Goal: Task Accomplishment & Management: Complete application form

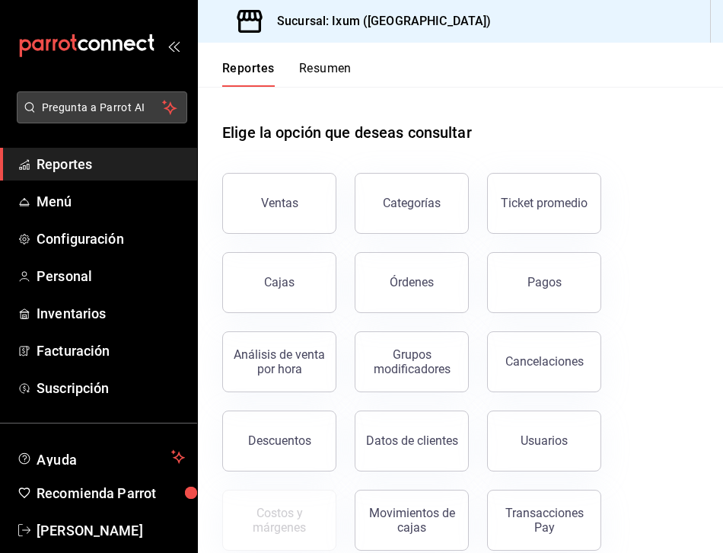
click at [107, 106] on span "Pregunta a Parrot AI" at bounding box center [102, 108] width 121 height 16
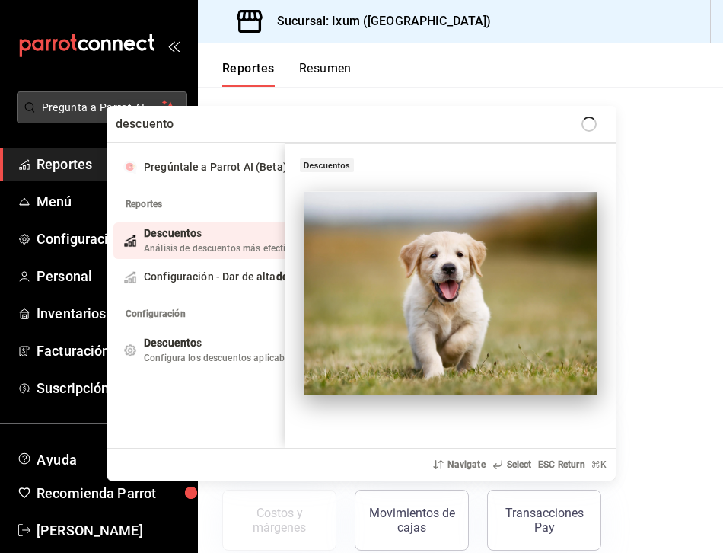
type input "descuentos"
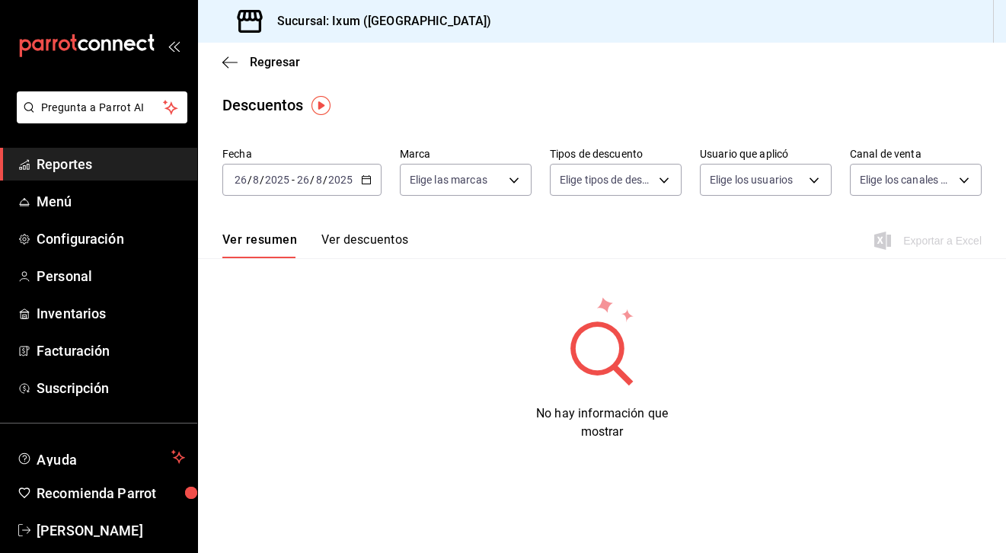
click at [375, 241] on button "Ver descuentos" at bounding box center [364, 245] width 87 height 26
click at [281, 244] on button "Ver resumen" at bounding box center [257, 245] width 71 height 26
click at [320, 106] on img "button" at bounding box center [320, 105] width 19 height 19
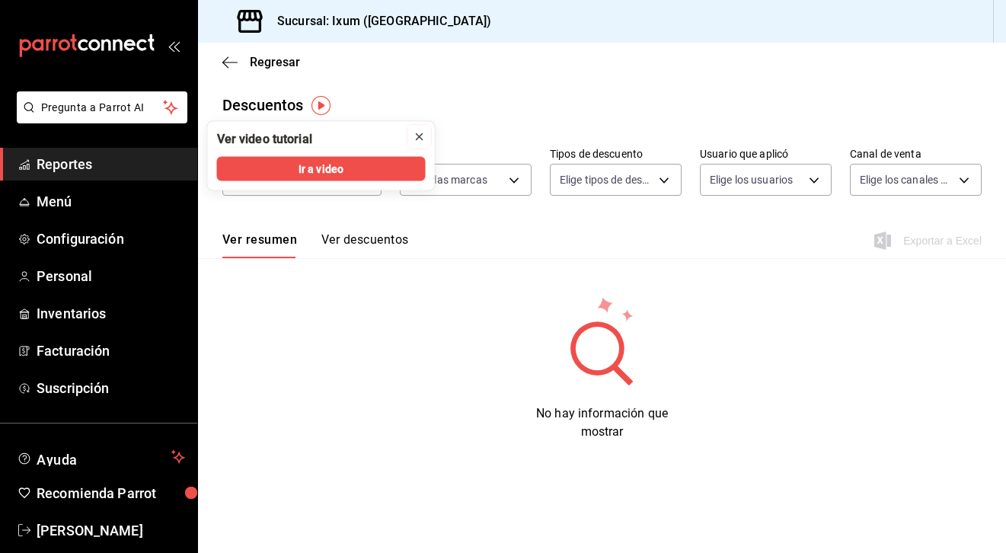
click at [421, 134] on icon "close" at bounding box center [420, 137] width 6 height 6
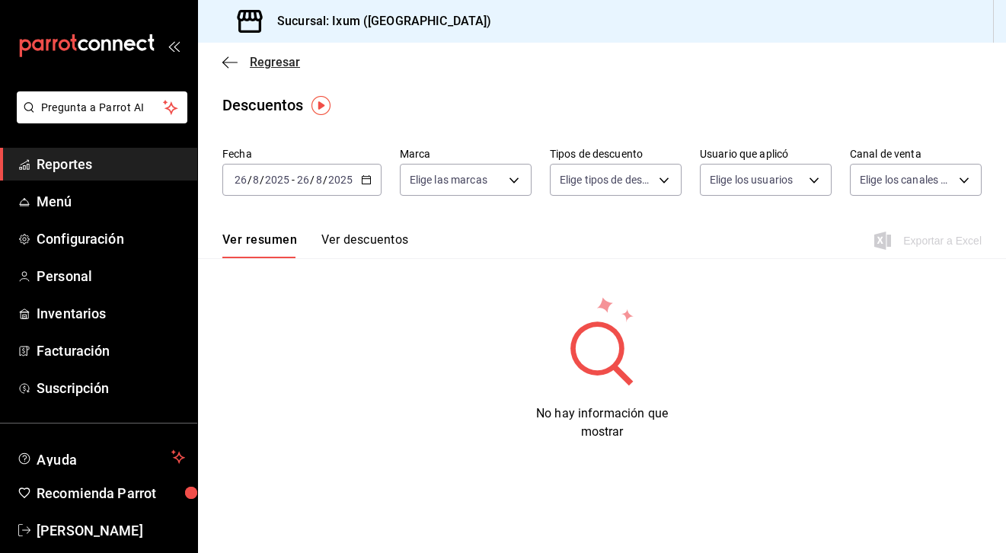
click at [236, 66] on icon "button" at bounding box center [229, 63] width 15 height 14
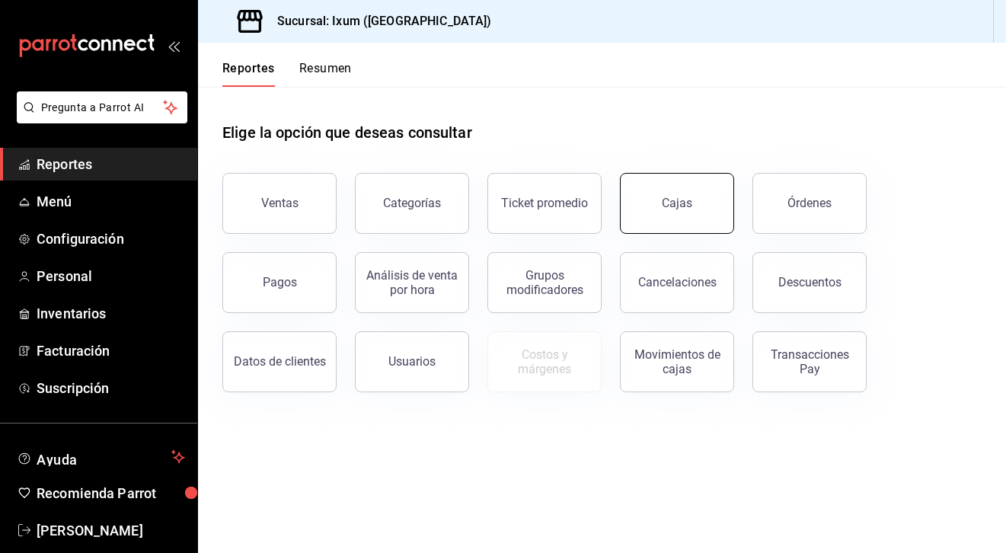
click at [671, 217] on button "Cajas" at bounding box center [677, 203] width 114 height 61
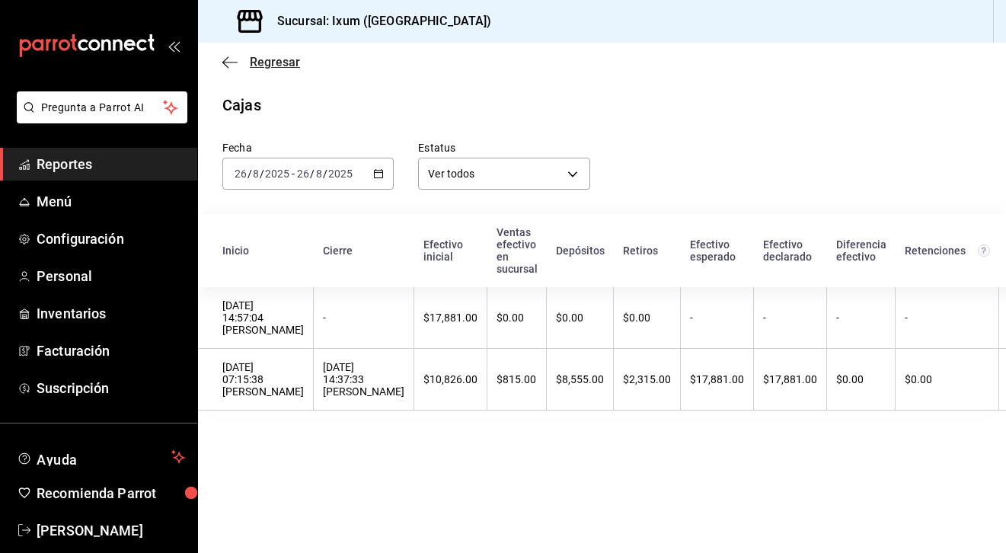
click at [228, 67] on icon "button" at bounding box center [225, 61] width 6 height 11
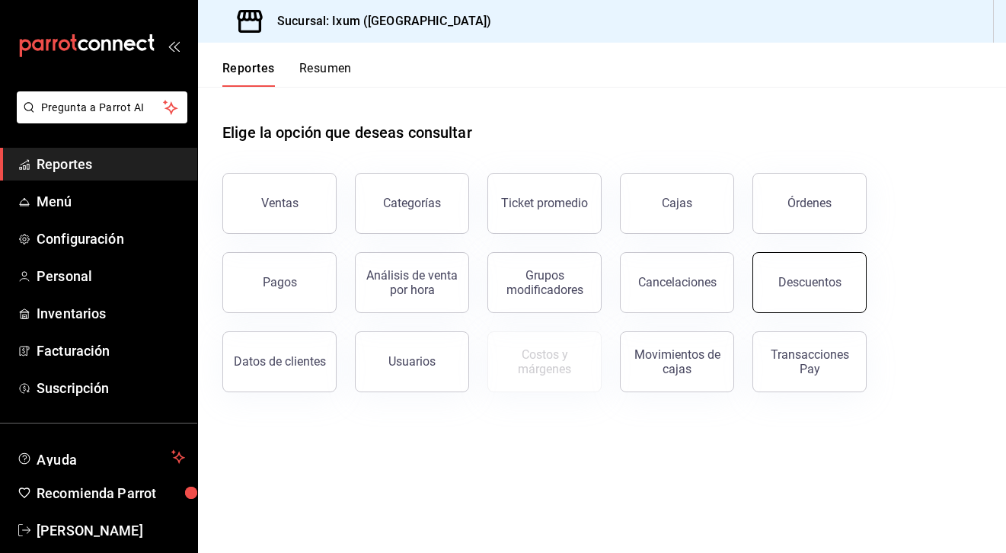
click at [723, 305] on button "Descuentos" at bounding box center [809, 282] width 114 height 61
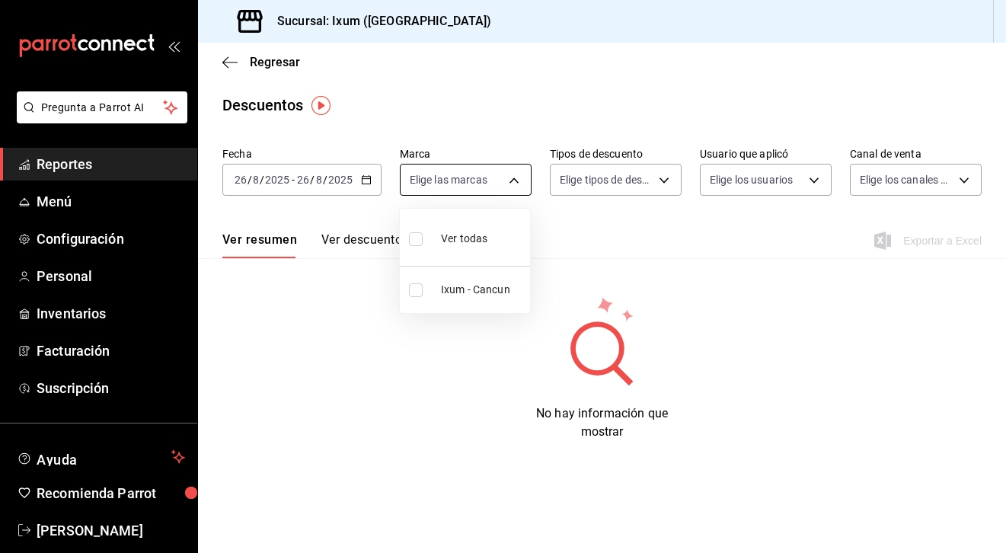
click at [464, 175] on body "Pregunta a Parrot AI Reportes Menú Configuración Personal Inventarios Facturaci…" at bounding box center [503, 276] width 1006 height 553
click at [464, 175] on div at bounding box center [503, 276] width 1006 height 553
click at [470, 184] on body "Pregunta a Parrot AI Reportes Menú Configuración Personal Inventarios Facturaci…" at bounding box center [503, 276] width 1006 height 553
click at [414, 234] on input "checkbox" at bounding box center [416, 239] width 14 height 14
checkbox input "true"
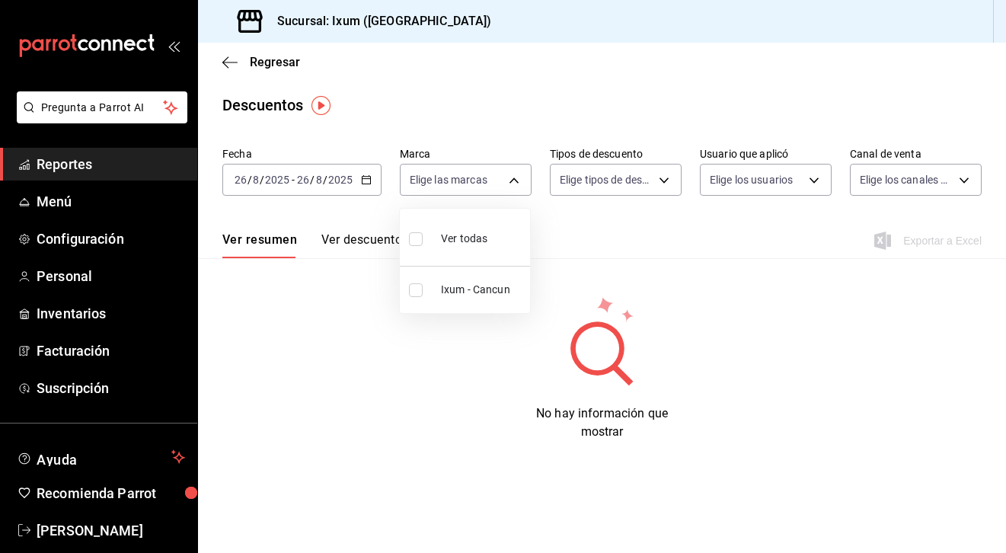
type input "4353301d-ab69-489e-b4d6-ba21f6b26e46"
checkbox input "true"
click at [494, 106] on div at bounding box center [503, 276] width 1006 height 553
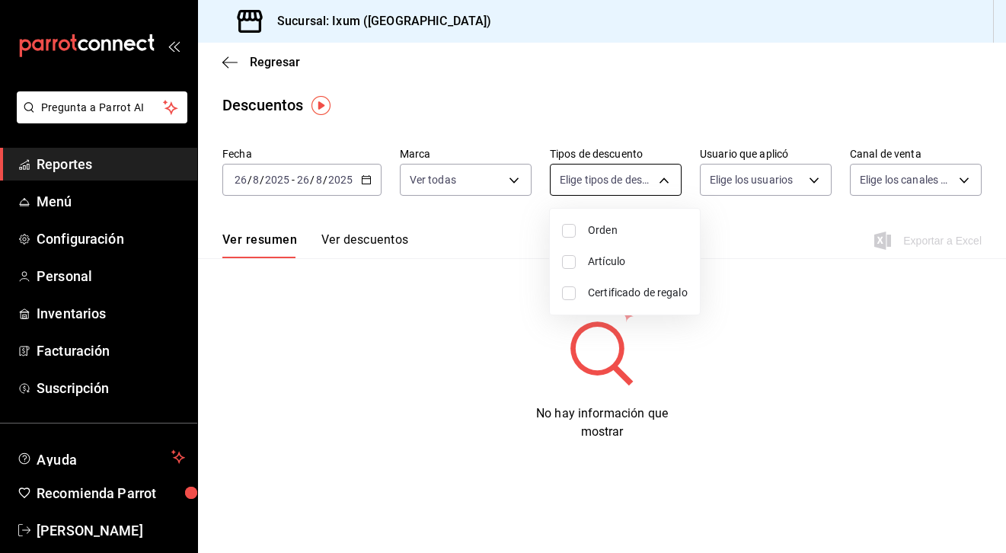
click at [619, 164] on body "Pregunta a Parrot AI Reportes Menú Configuración Personal Inventarios Facturaci…" at bounding box center [503, 276] width 1006 height 553
click at [619, 164] on div at bounding box center [503, 276] width 1006 height 553
click at [228, 59] on icon "button" at bounding box center [229, 63] width 15 height 14
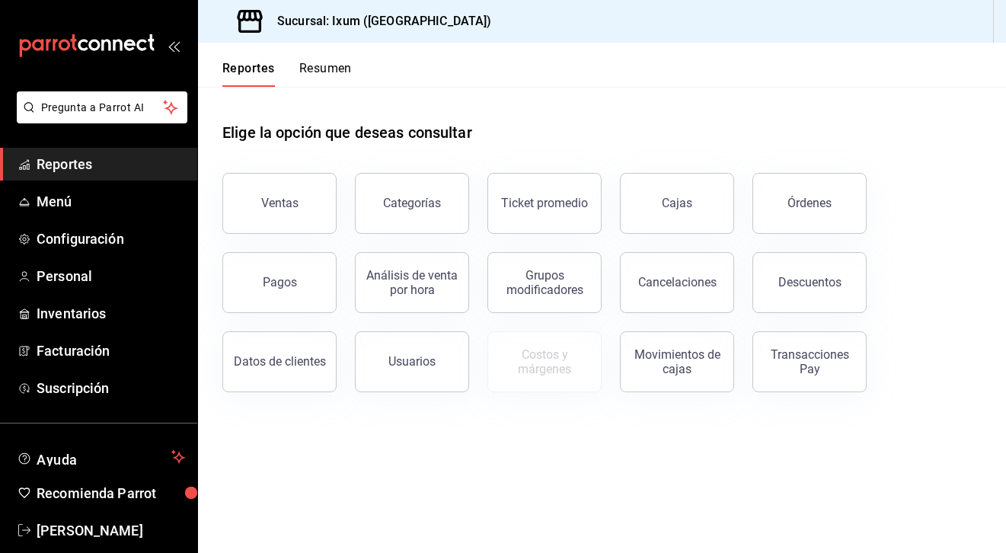
click at [343, 75] on button "Resumen" at bounding box center [325, 74] width 53 height 26
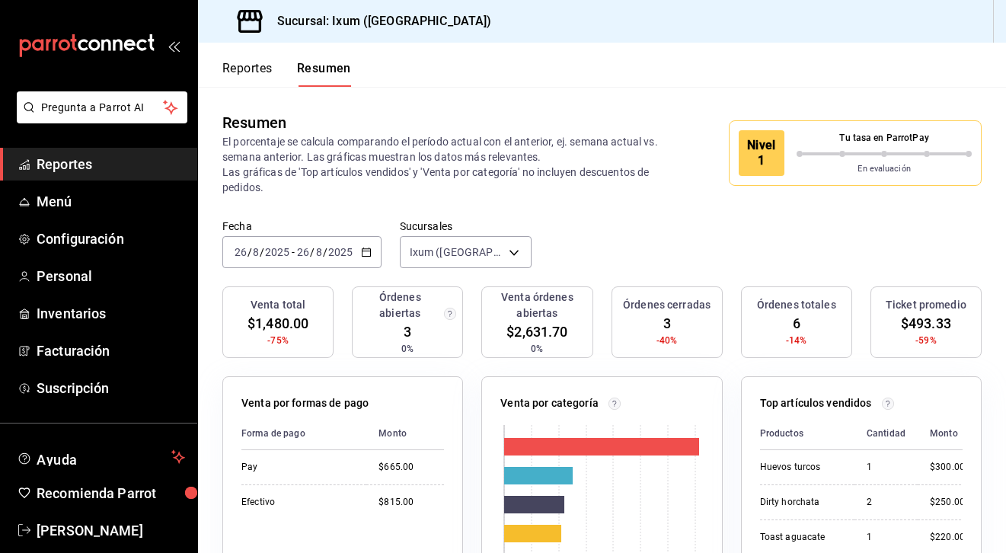
click at [633, 115] on div "Resumen" at bounding box center [443, 122] width 443 height 23
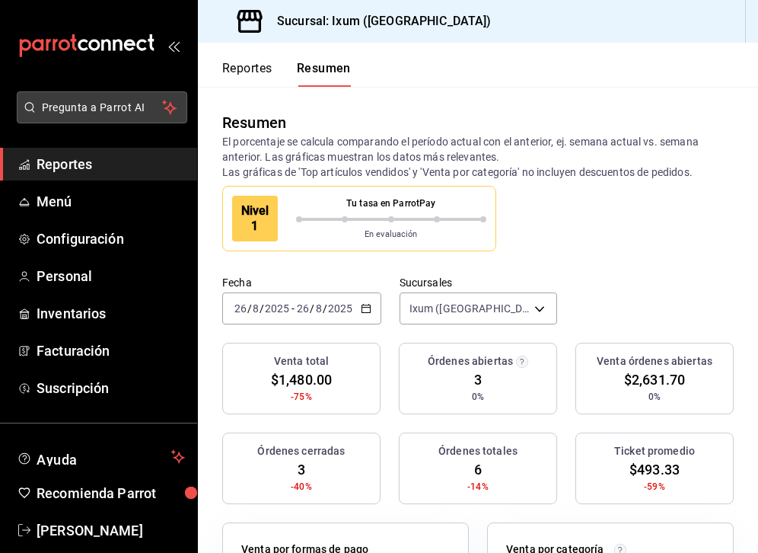
click at [111, 104] on span "Pregunta a Parrot AI" at bounding box center [102, 108] width 121 height 16
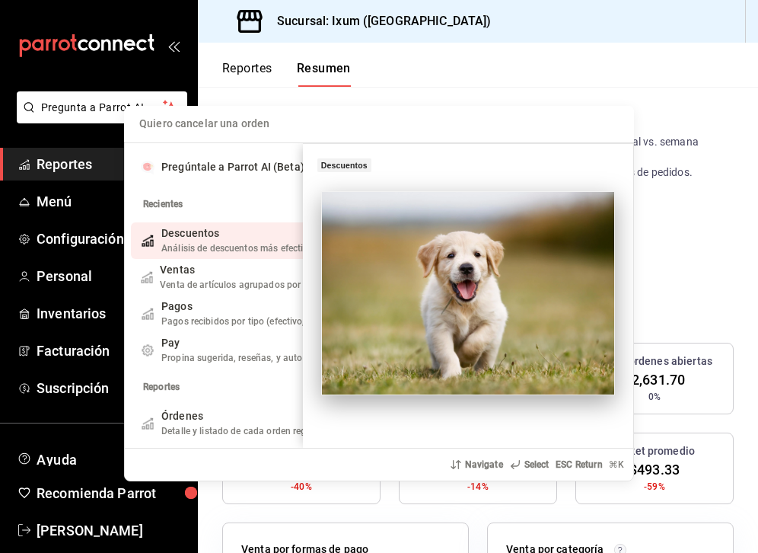
click at [307, 57] on div "Quiero cancelar una orden Pregúntale a Parrot AI (Beta) Recientes Descuentos An…" at bounding box center [379, 276] width 758 height 553
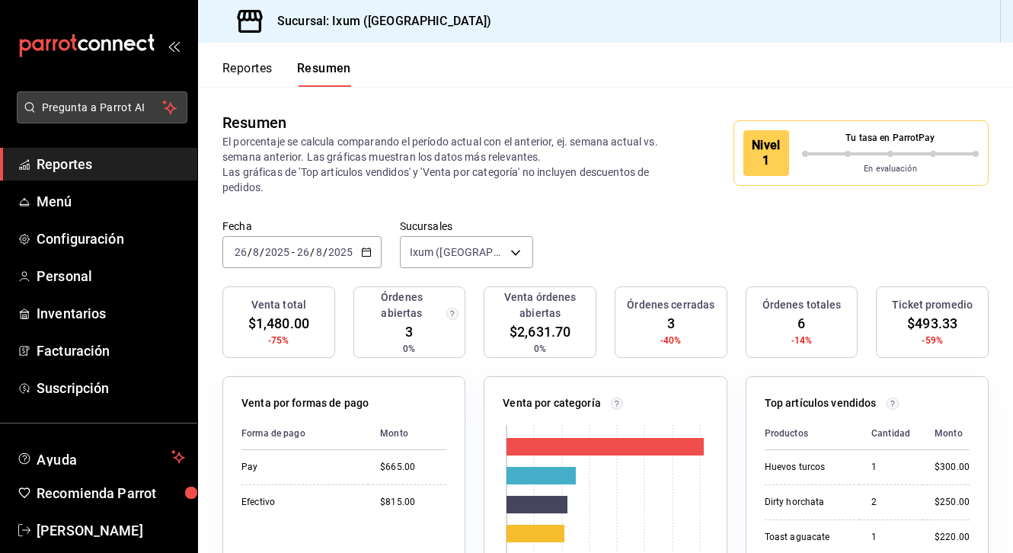
click at [78, 106] on span "Pregunta a Parrot AI" at bounding box center [102, 108] width 121 height 16
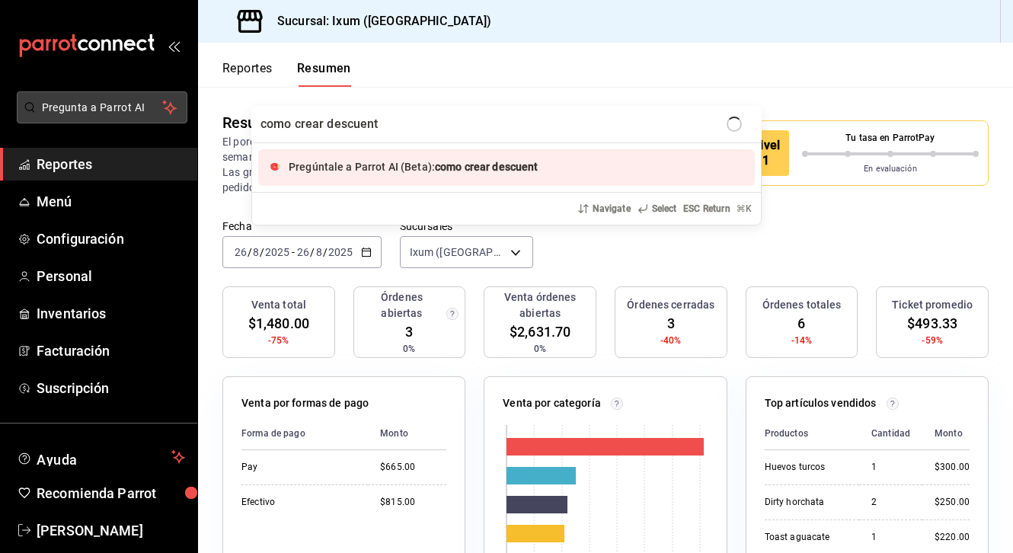
type input "como crear descuento"
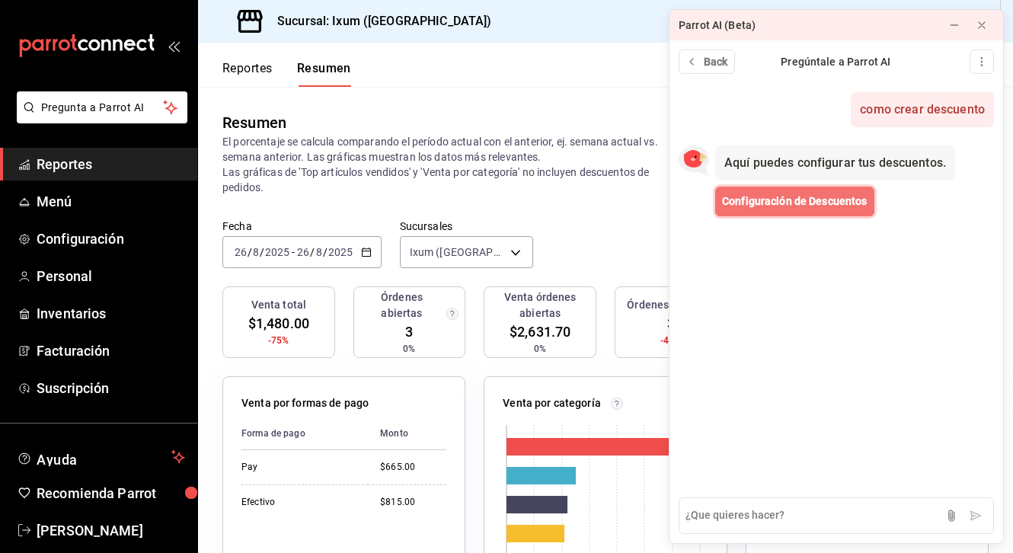
click at [723, 209] on span "Configuración de Descuentos" at bounding box center [794, 201] width 145 height 16
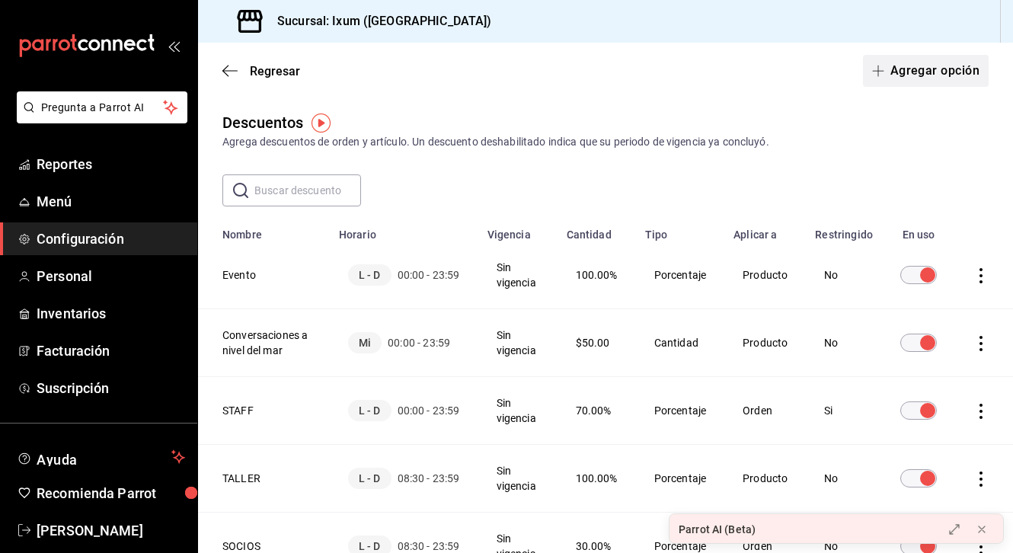
click at [723, 59] on button "Agregar opción" at bounding box center [926, 71] width 126 height 32
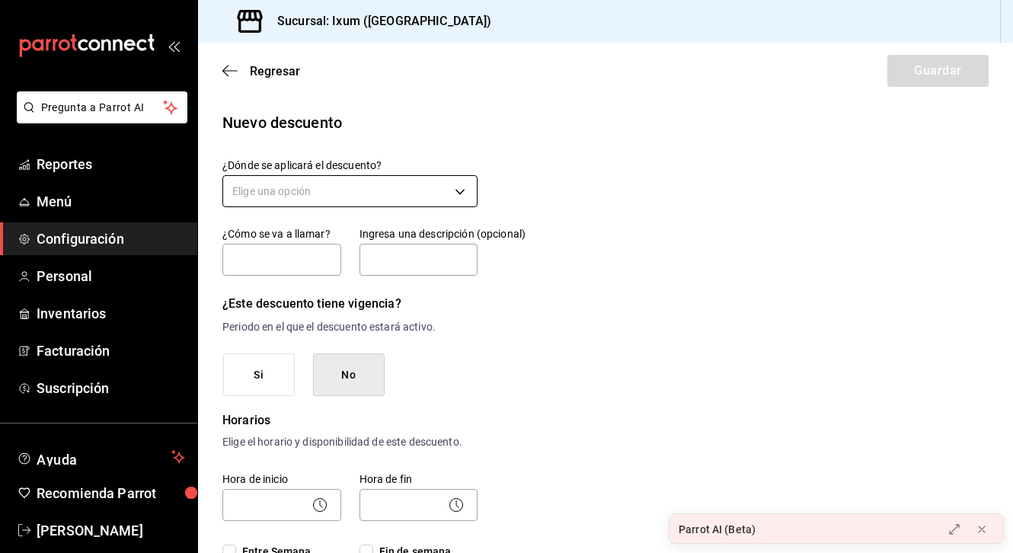
click at [383, 198] on body "Pregunta a Parrot AI Reportes Menú Configuración Personal Inventarios Facturaci…" at bounding box center [506, 276] width 1013 height 553
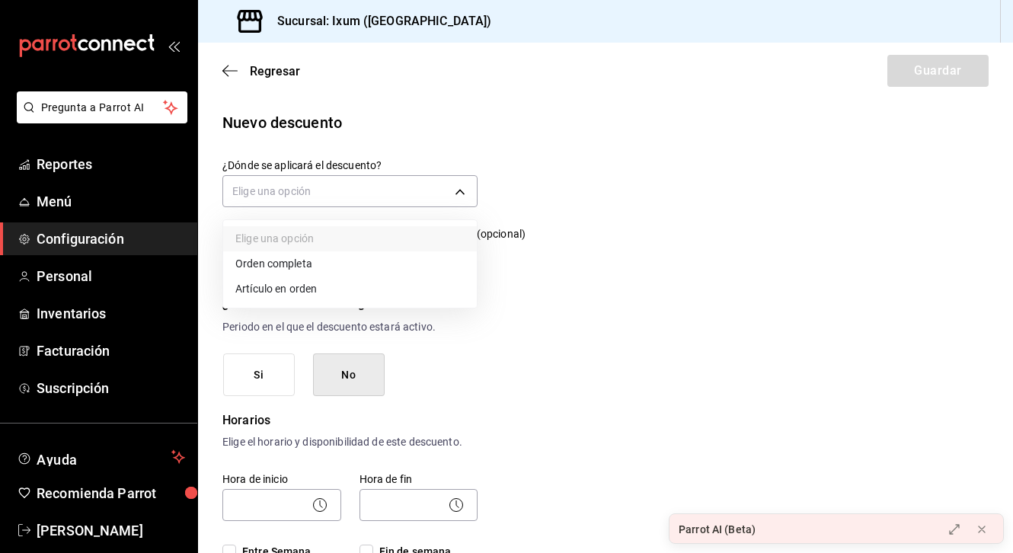
click at [352, 259] on li "Orden completa" at bounding box center [350, 263] width 254 height 25
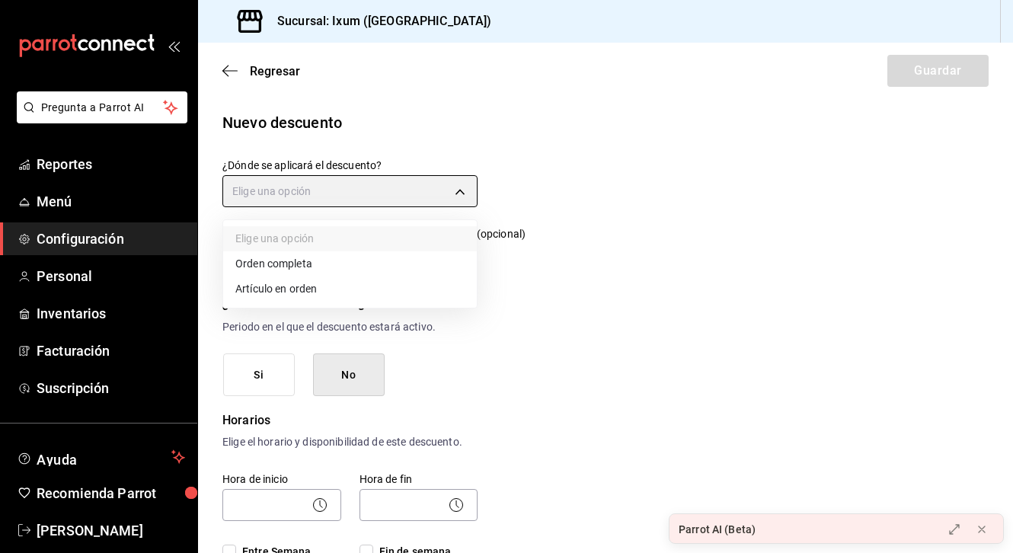
type input "ORDER"
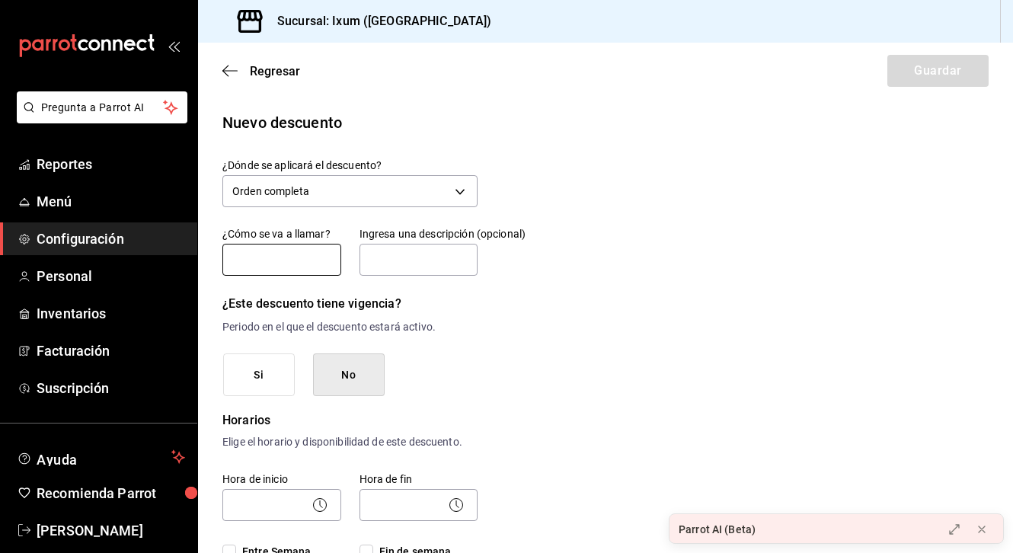
click at [281, 252] on input "text" at bounding box center [281, 260] width 119 height 32
type input "D"
type input "MKT"
click at [410, 257] on input "text" at bounding box center [418, 260] width 119 height 32
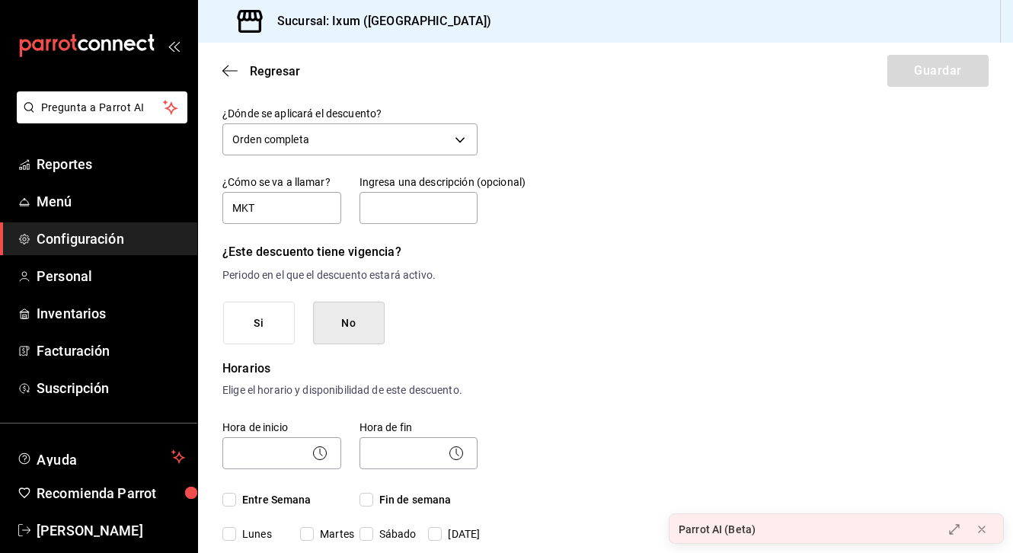
click at [361, 324] on button "No" at bounding box center [349, 323] width 72 height 43
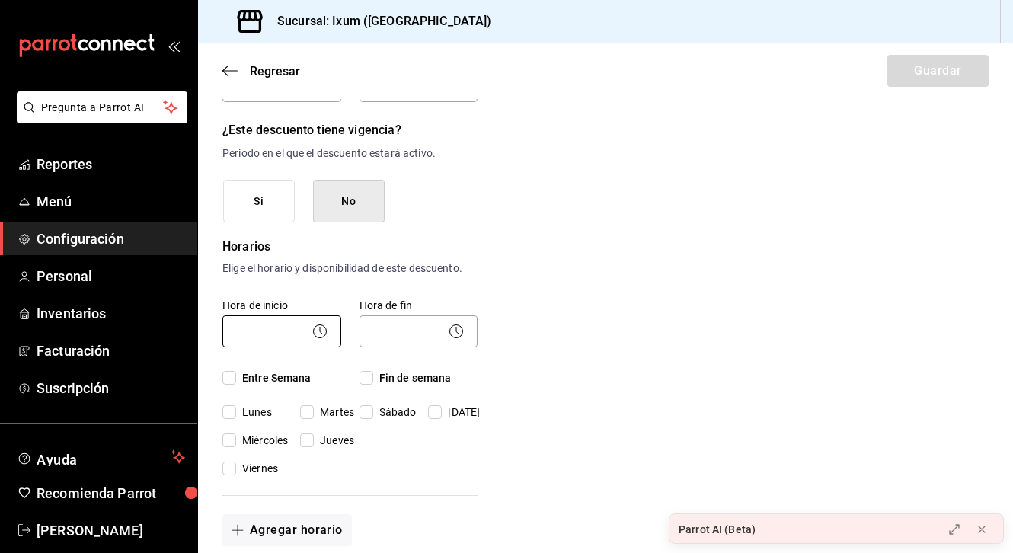
click at [286, 327] on body "Pregunta a Parrot AI Reportes Menú Configuración Personal Inventarios Facturaci…" at bounding box center [506, 276] width 1013 height 553
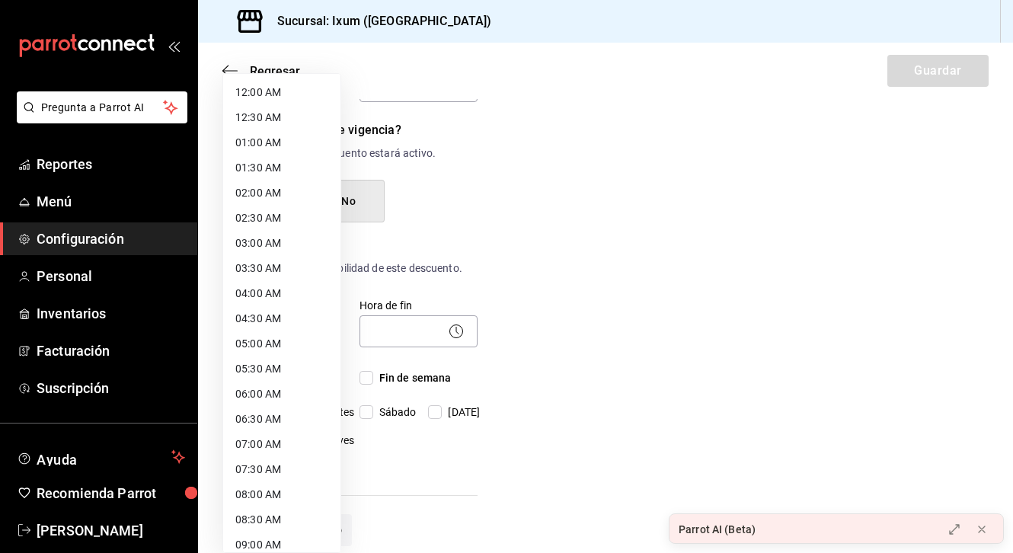
click at [449, 292] on div at bounding box center [506, 276] width 1013 height 553
click at [291, 333] on body "Pregunta a Parrot AI Reportes Menú Configuración Personal Inventarios Facturaci…" at bounding box center [506, 276] width 1013 height 553
click at [269, 98] on li "12:00 AM" at bounding box center [281, 92] width 117 height 25
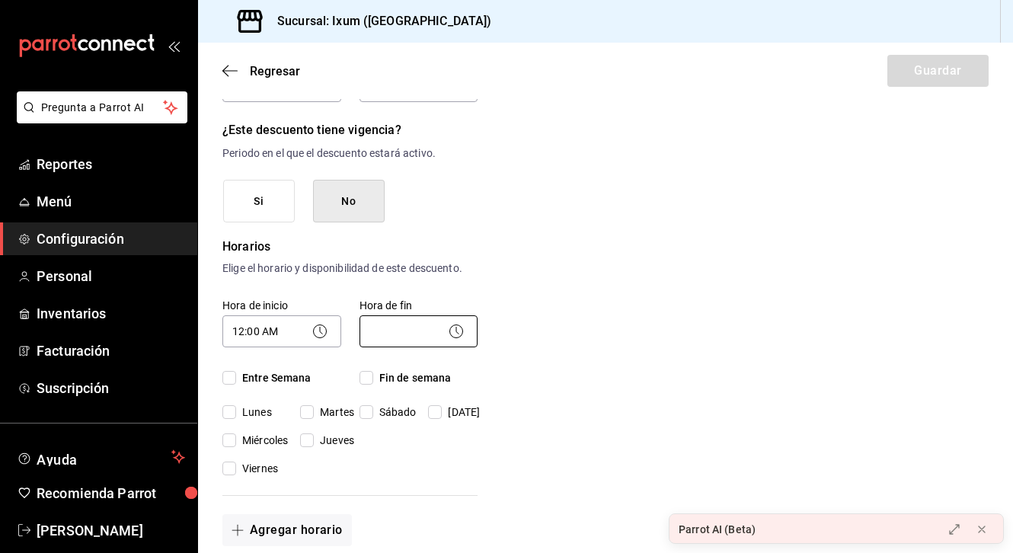
click at [393, 329] on body "Pregunta a Parrot AI Reportes Menú Configuración Personal Inventarios Facturaci…" at bounding box center [506, 276] width 1013 height 553
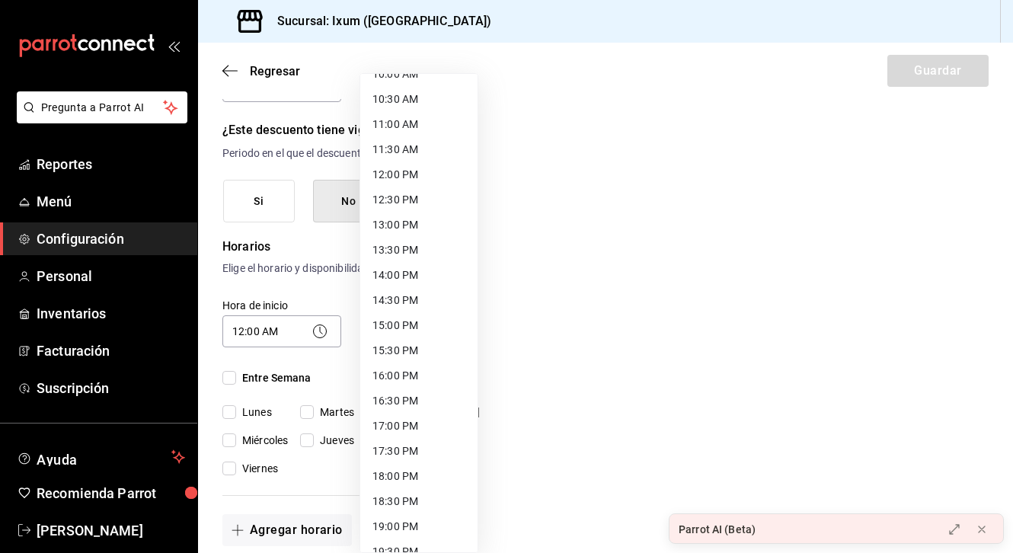
scroll to position [765, 0]
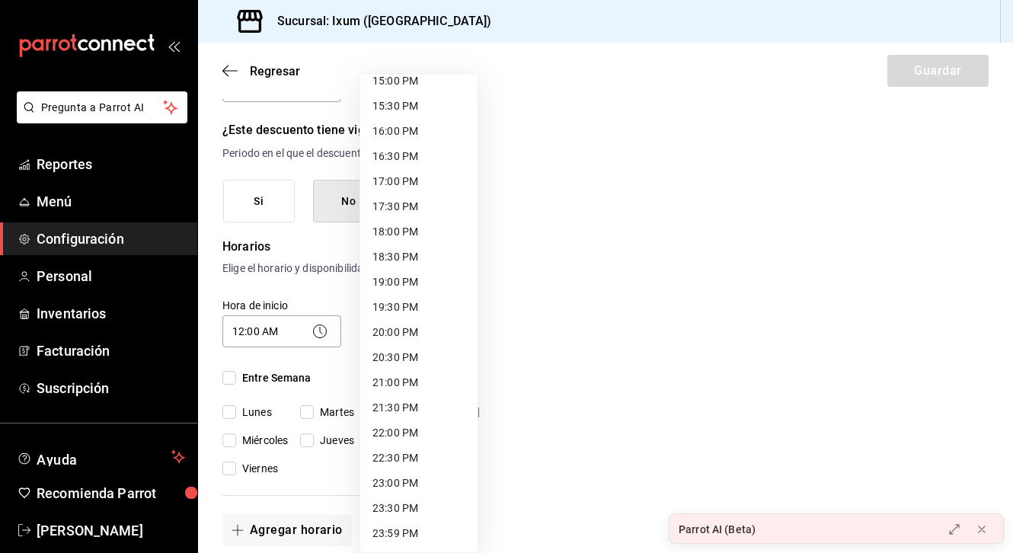
click at [269, 336] on div at bounding box center [506, 276] width 1013 height 553
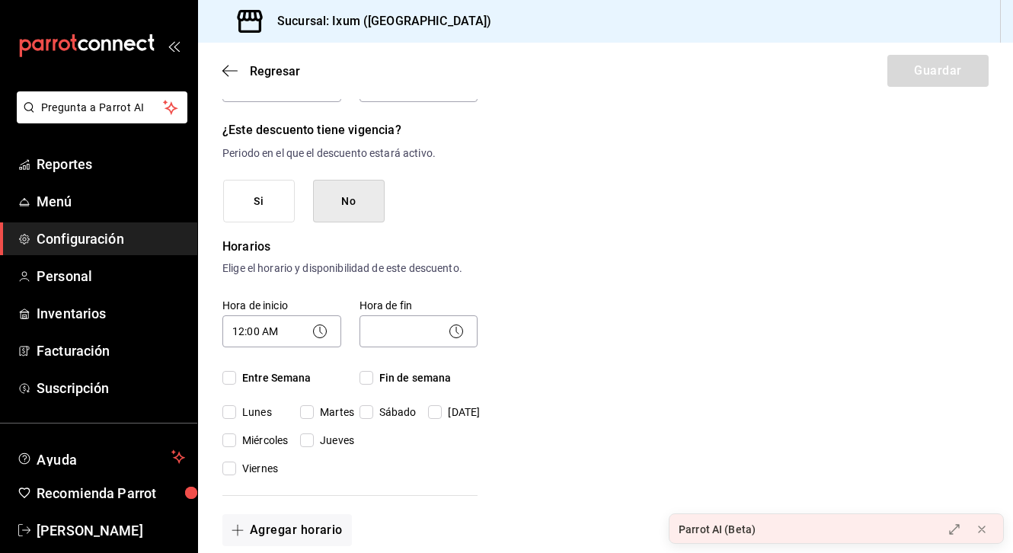
click at [314, 331] on icon at bounding box center [320, 331] width 18 height 18
click at [321, 333] on icon at bounding box center [320, 331] width 18 height 18
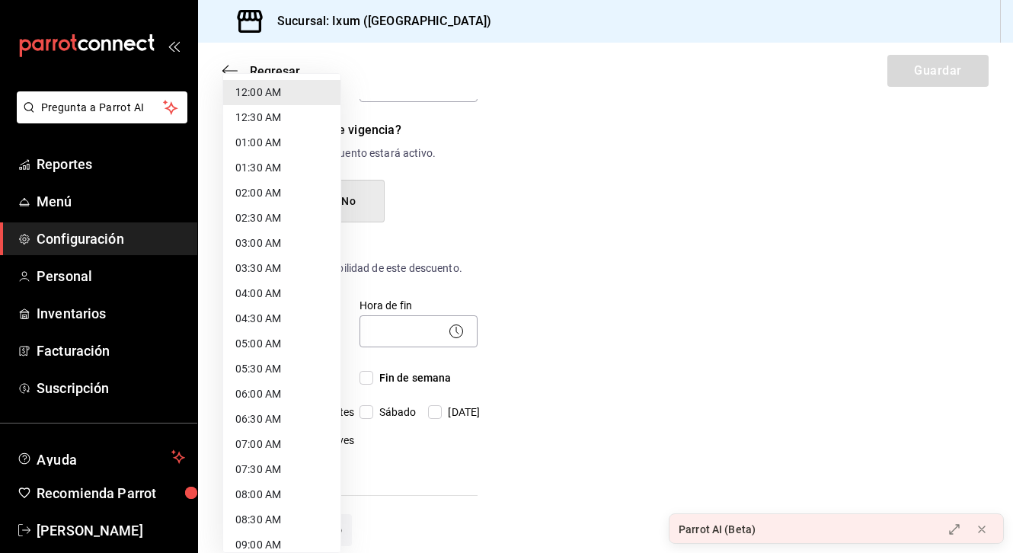
click at [268, 332] on body "Pregunta a Parrot AI Reportes Menú Configuración Personal Inventarios Facturaci…" at bounding box center [506, 276] width 1013 height 553
click at [287, 138] on li "01:00 AM" at bounding box center [281, 142] width 117 height 25
type input "01:00"
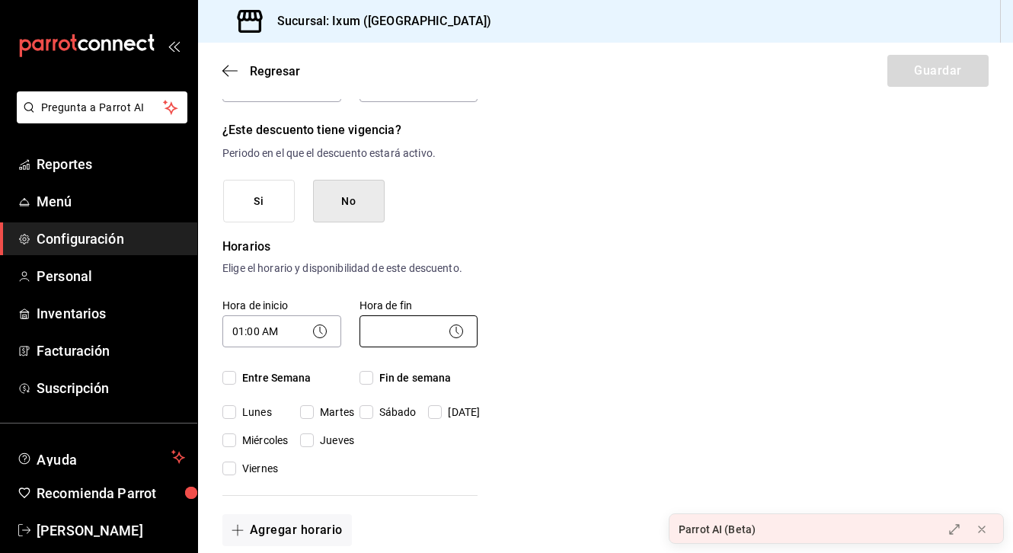
click at [436, 334] on body "Pregunta a Parrot AI Reportes Menú Configuración Personal Inventarios Facturaci…" at bounding box center [506, 276] width 1013 height 553
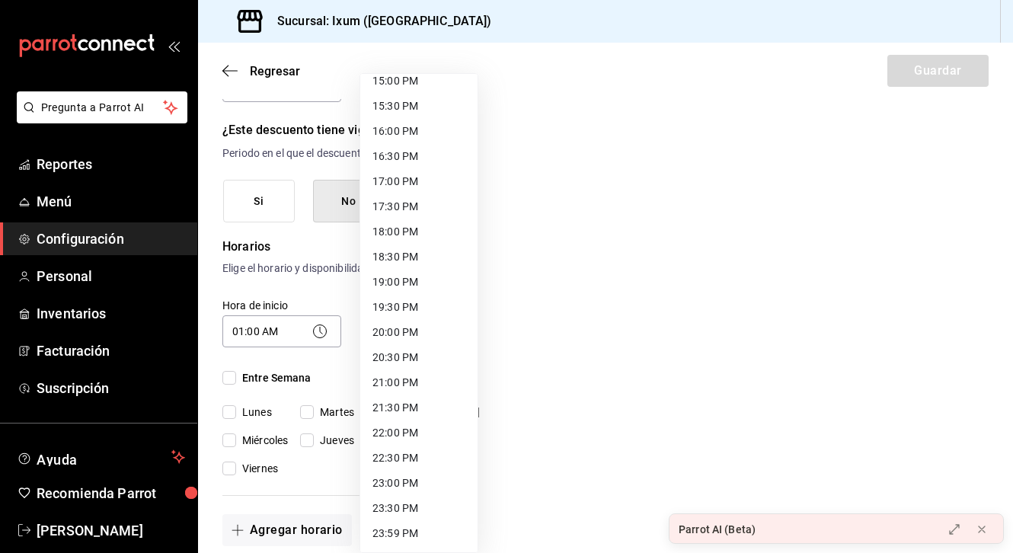
click at [423, 527] on li "23:59 PM" at bounding box center [418, 533] width 117 height 25
type input "23:59"
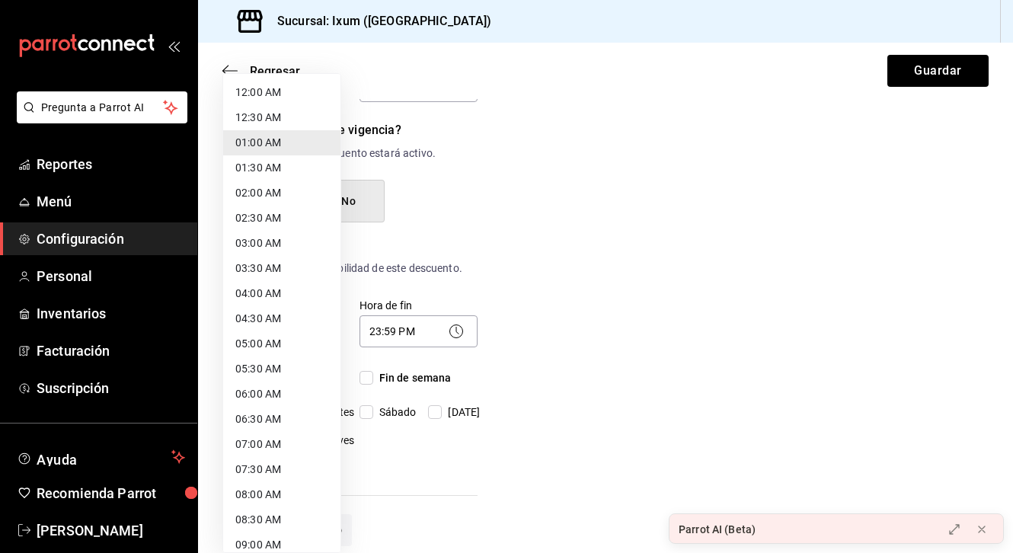
click at [297, 315] on body "Pregunta a Parrot AI Reportes Menú Configuración Personal Inventarios Facturaci…" at bounding box center [506, 276] width 1013 height 553
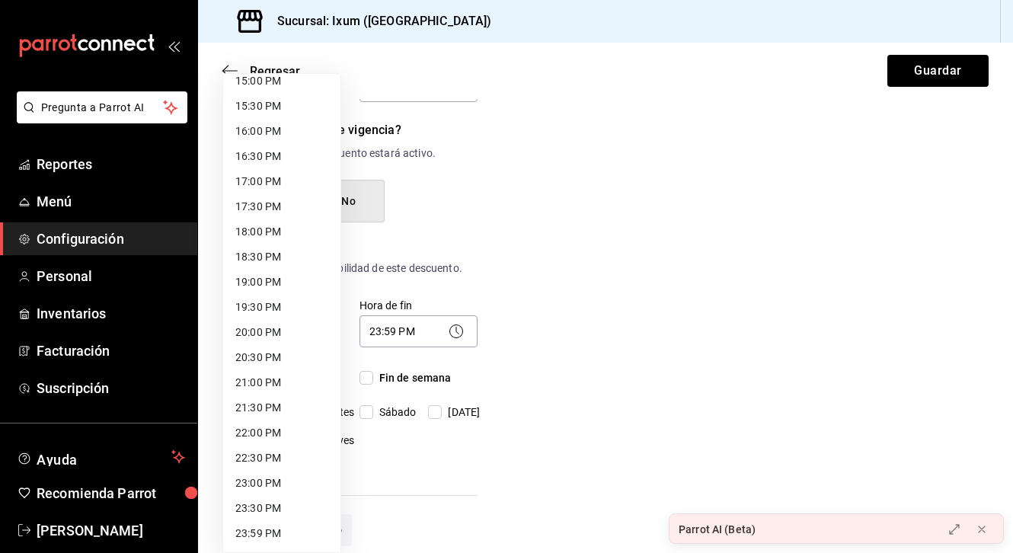
scroll to position [0, 0]
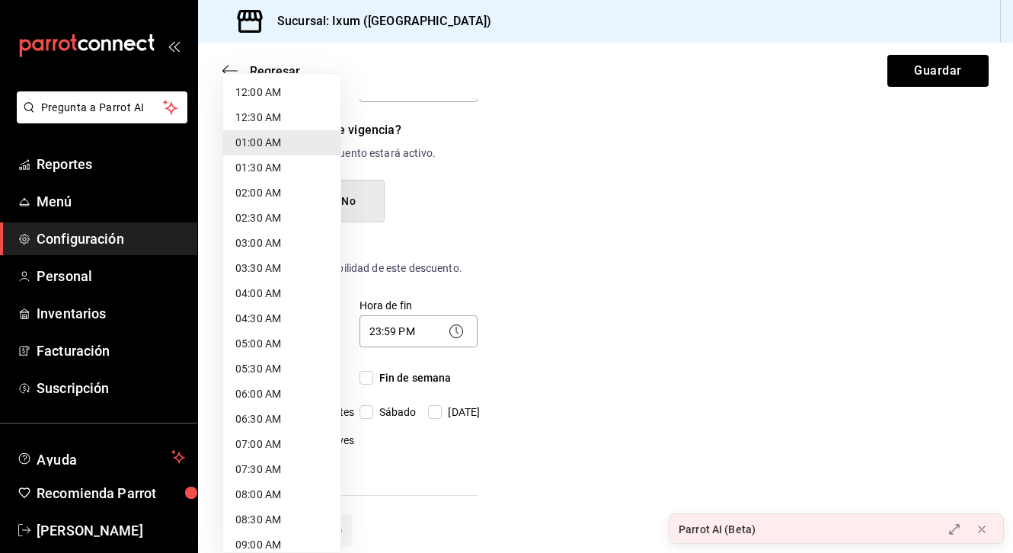
click at [278, 89] on li "12:00 AM" at bounding box center [281, 92] width 117 height 25
type input "00:00"
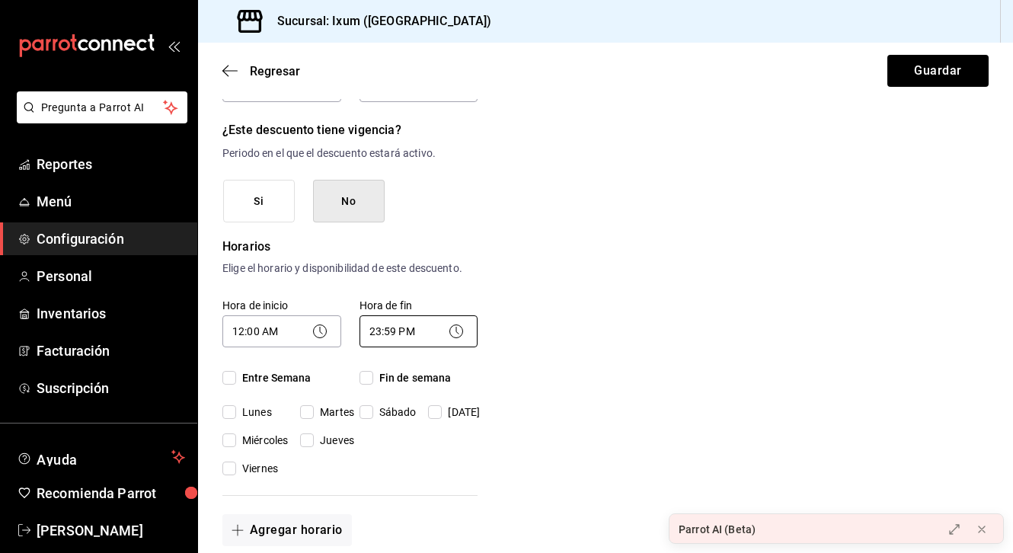
click at [426, 326] on body "Pregunta a Parrot AI Reportes Menú Configuración Personal Inventarios Facturaci…" at bounding box center [506, 276] width 1013 height 553
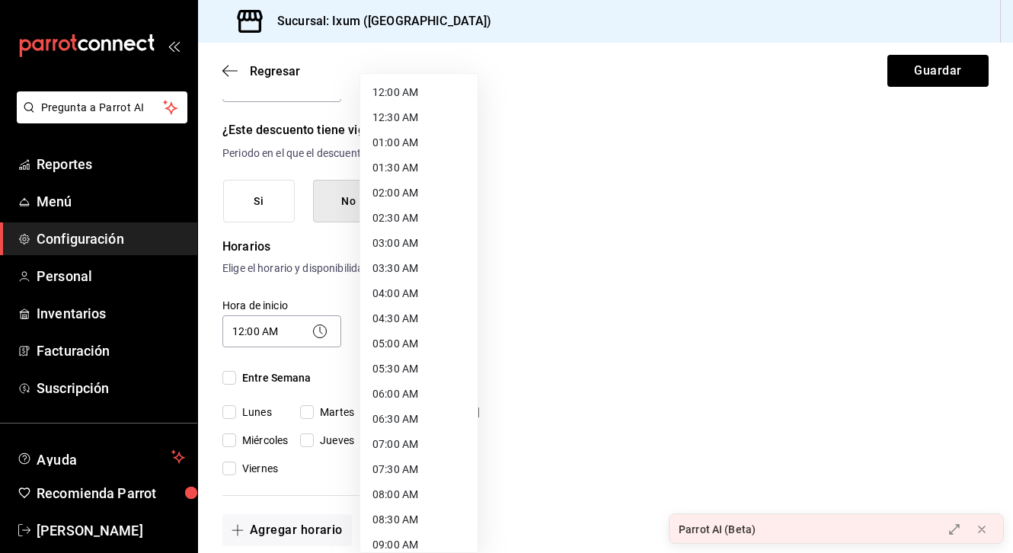
scroll to position [765, 0]
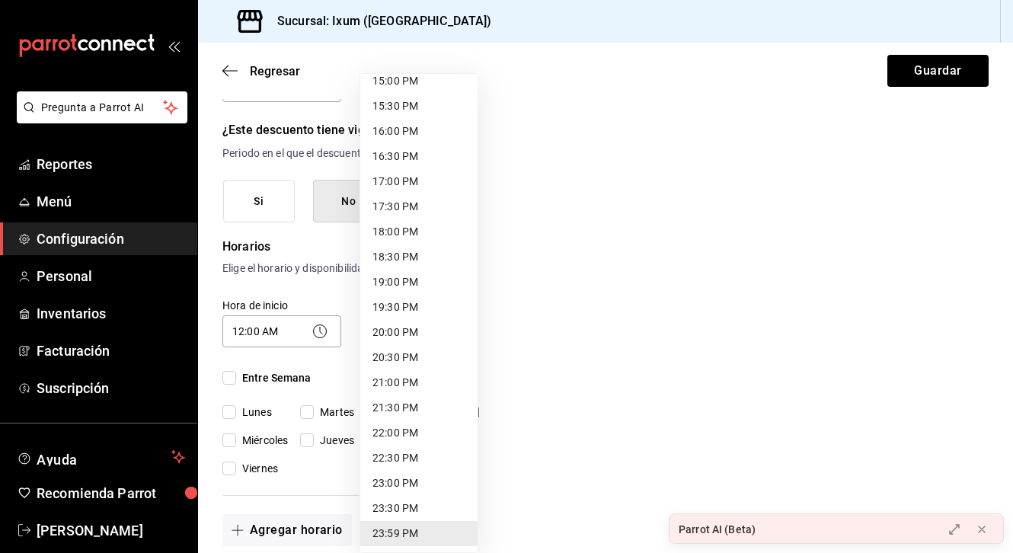
click at [420, 536] on li "23:59 PM" at bounding box center [418, 533] width 117 height 25
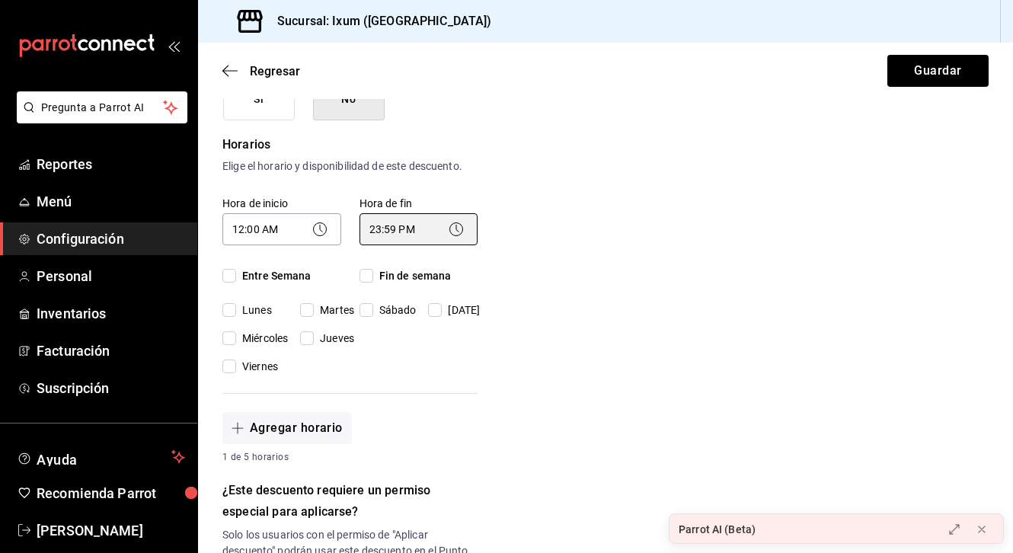
scroll to position [273, 0]
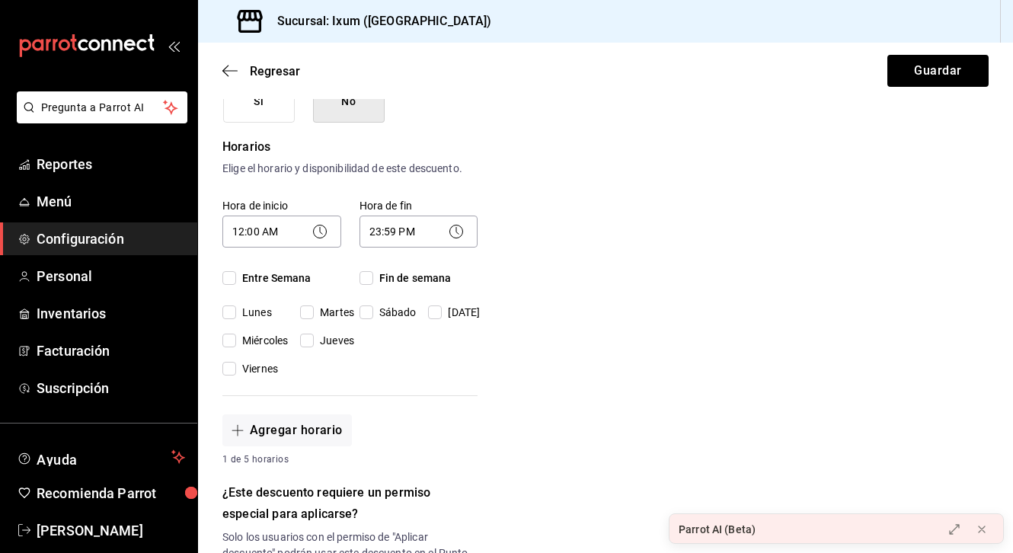
click at [233, 305] on input "Lunes" at bounding box center [229, 312] width 14 height 14
checkbox input "true"
click at [302, 315] on input "Martes" at bounding box center [307, 312] width 14 height 14
checkbox input "true"
click at [377, 311] on span "Sábado" at bounding box center [394, 313] width 43 height 16
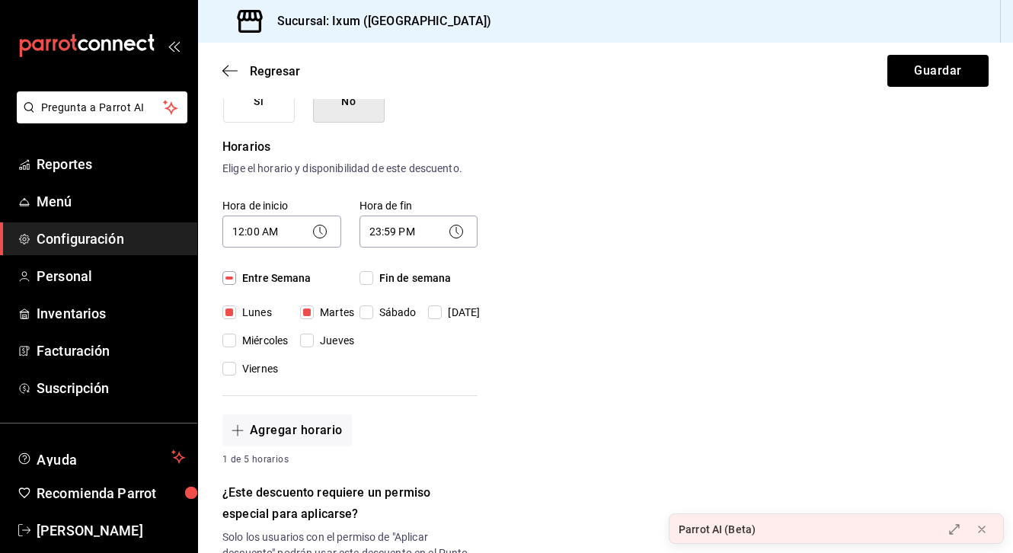
click at [373, 311] on input "Sábado" at bounding box center [366, 312] width 14 height 14
checkbox input "true"
click at [450, 310] on span "[DATE]" at bounding box center [461, 313] width 38 height 16
click at [442, 310] on input "[DATE]" at bounding box center [435, 312] width 14 height 14
checkbox input "true"
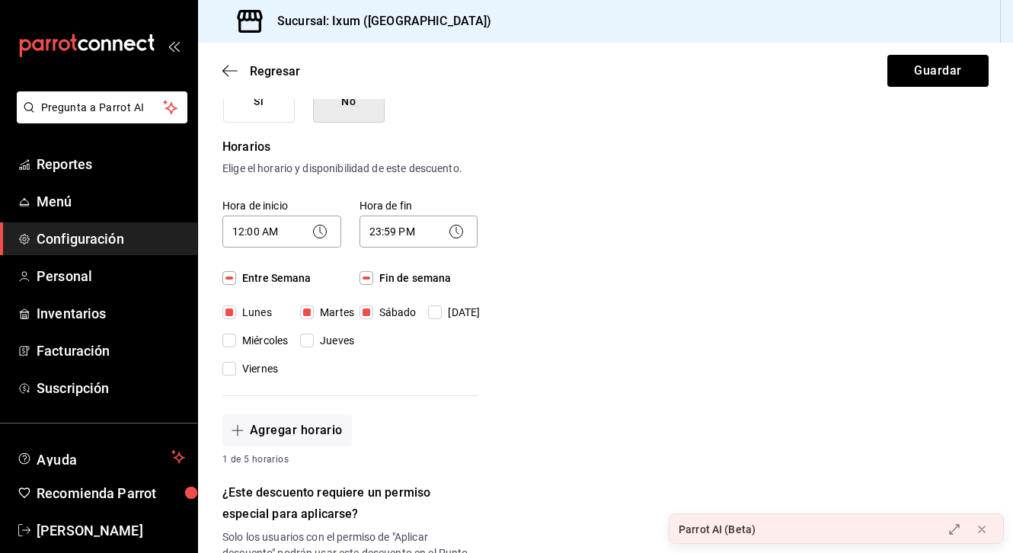
checkbox input "true"
click at [306, 340] on input "Jueves" at bounding box center [307, 341] width 14 height 14
checkbox input "true"
click at [232, 340] on input "Miércoles" at bounding box center [229, 341] width 14 height 14
checkbox input "true"
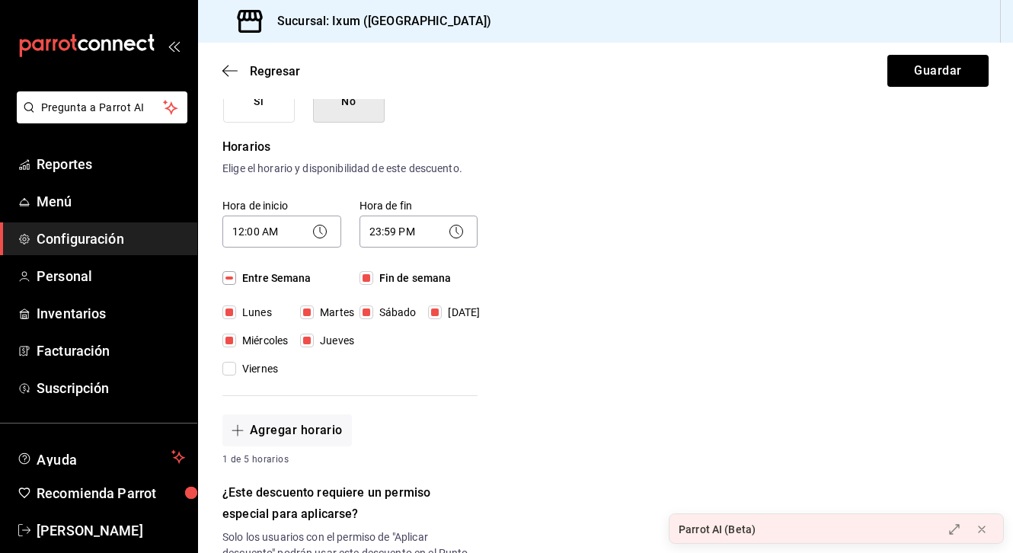
click at [232, 372] on input "Viernes" at bounding box center [229, 369] width 14 height 14
checkbox input "true"
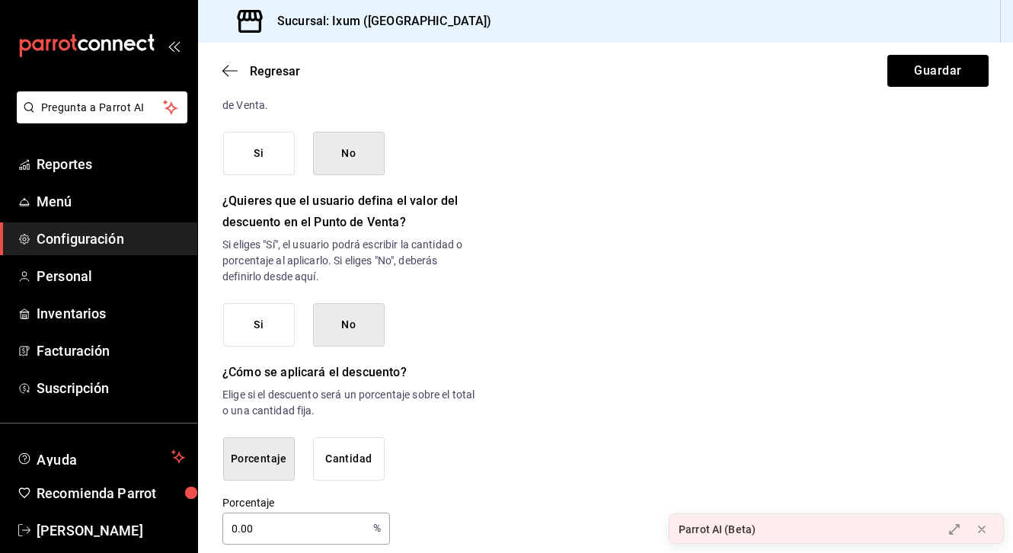
scroll to position [753, 0]
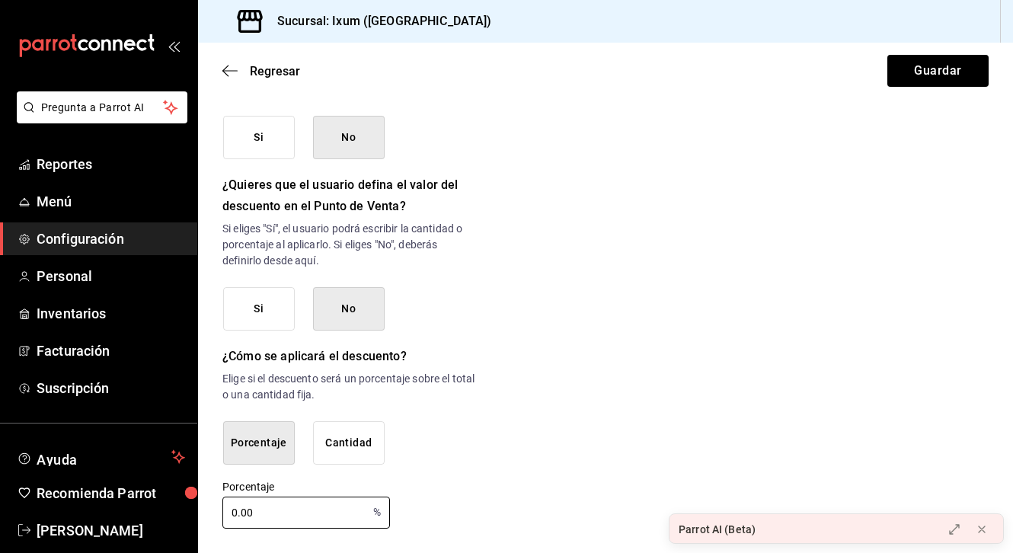
drag, startPoint x: 288, startPoint y: 509, endPoint x: 181, endPoint y: 509, distance: 106.6
click at [181, 509] on div "Pregunta a Parrot AI Reportes Menú Configuración Personal Inventarios Facturaci…" at bounding box center [506, 276] width 1013 height 553
type input "100"
click at [723, 72] on button "Guardar" at bounding box center [937, 71] width 101 height 32
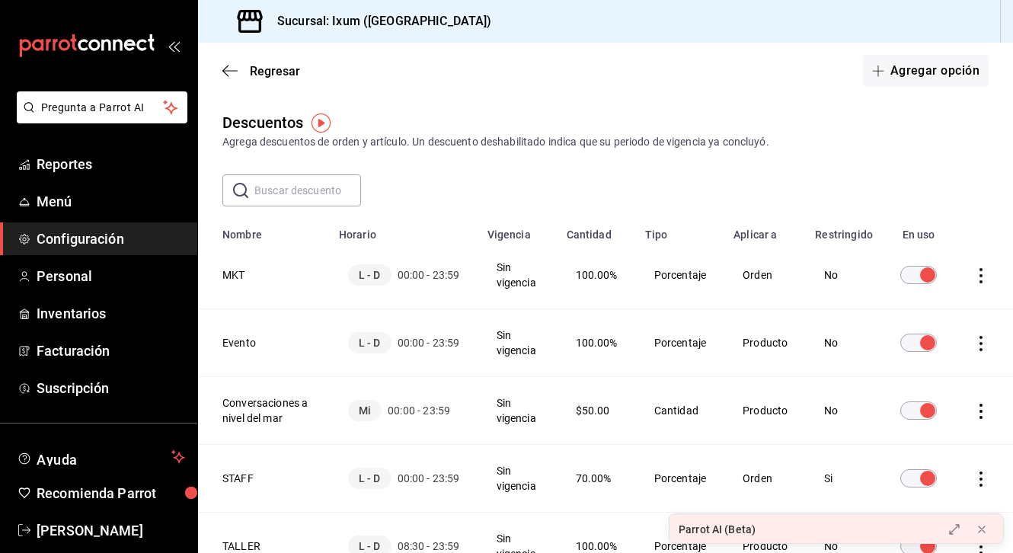
click at [723, 276] on icon "actions" at bounding box center [980, 275] width 3 height 15
click at [723, 137] on div at bounding box center [506, 276] width 1013 height 553
click at [723, 275] on input "discountsTable" at bounding box center [927, 275] width 55 height 18
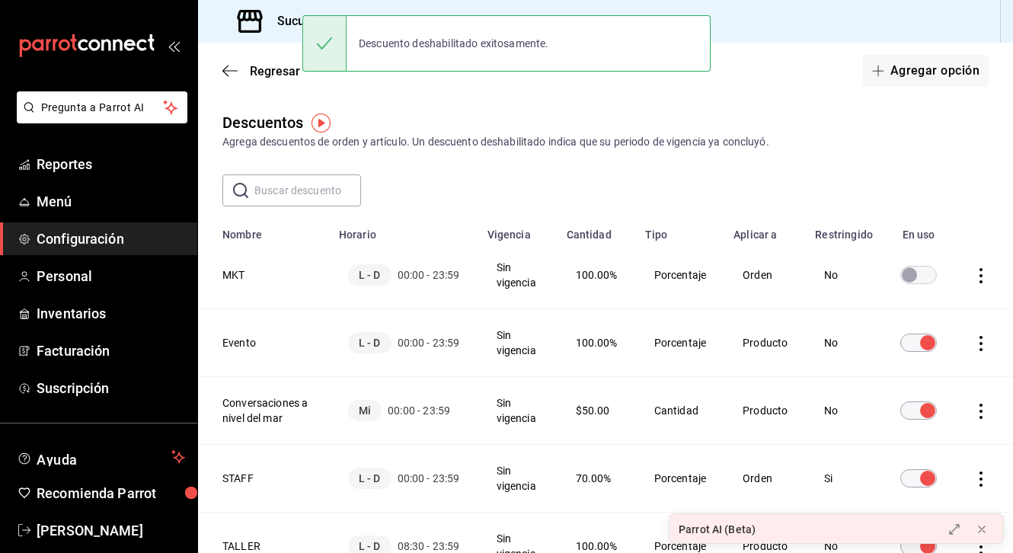
click at [723, 274] on input "discountsTable" at bounding box center [909, 275] width 55 height 18
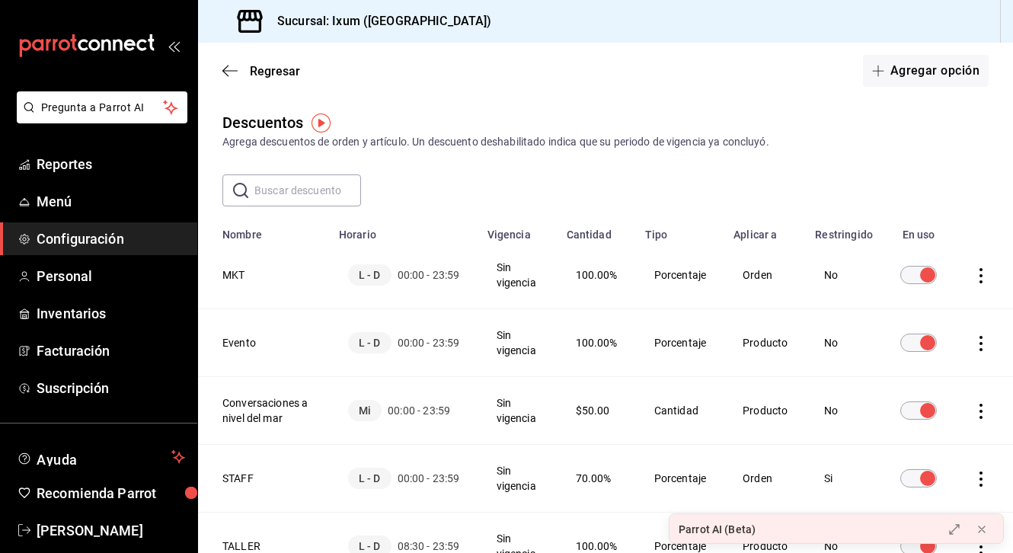
click at [723, 276] on icon "actions" at bounding box center [980, 275] width 15 height 15
click at [723, 256] on li "Duplicar" at bounding box center [925, 254] width 128 height 43
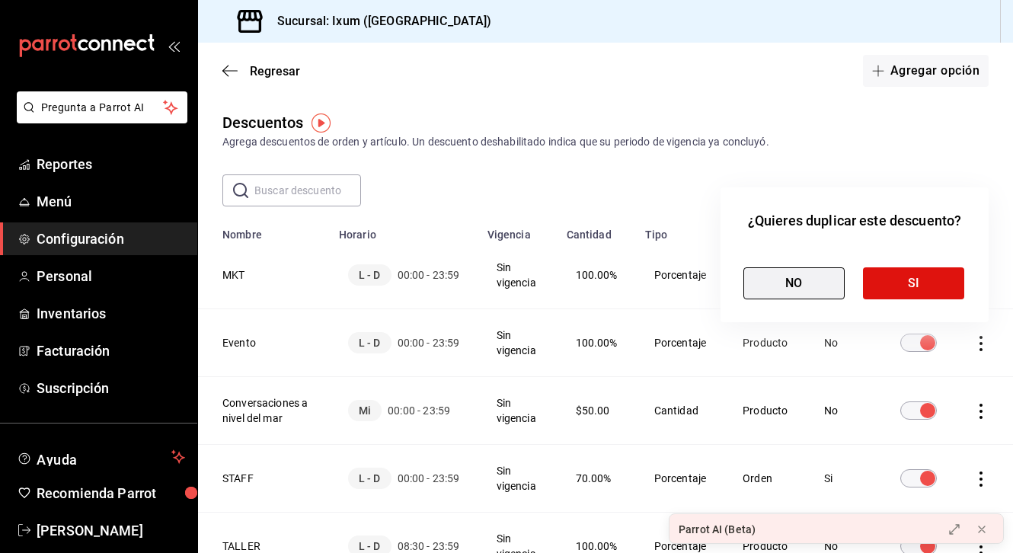
click at [723, 281] on button "NO" at bounding box center [793, 283] width 101 height 32
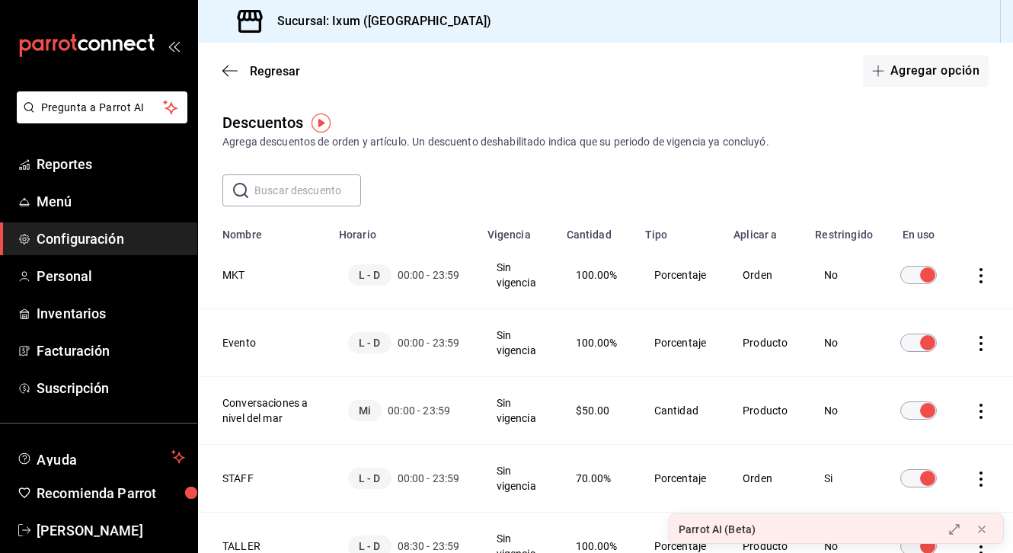
click at [241, 20] on icon at bounding box center [249, 21] width 25 height 23
click at [101, 41] on icon "mailbox folders" at bounding box center [105, 45] width 9 height 11
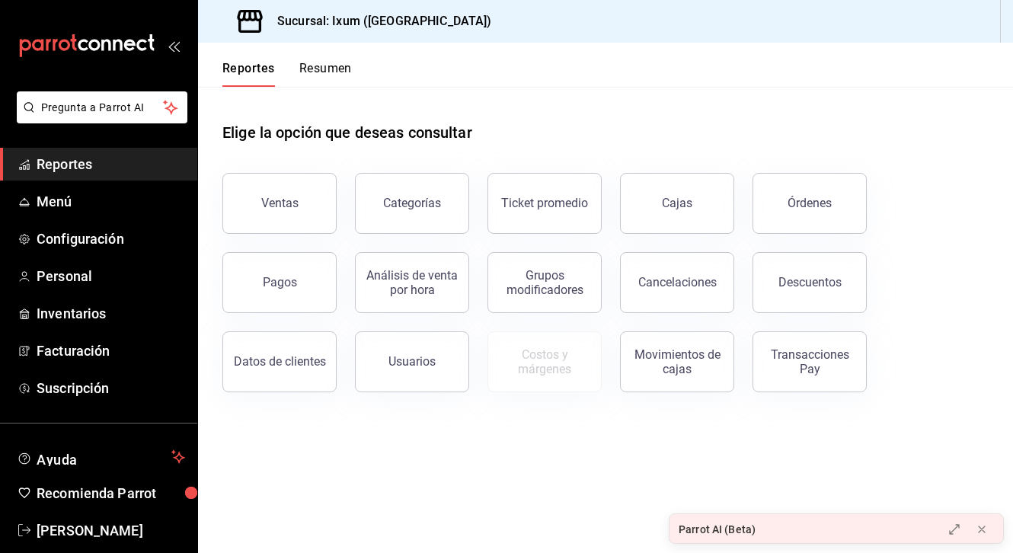
click at [307, 65] on button "Resumen" at bounding box center [325, 74] width 53 height 26
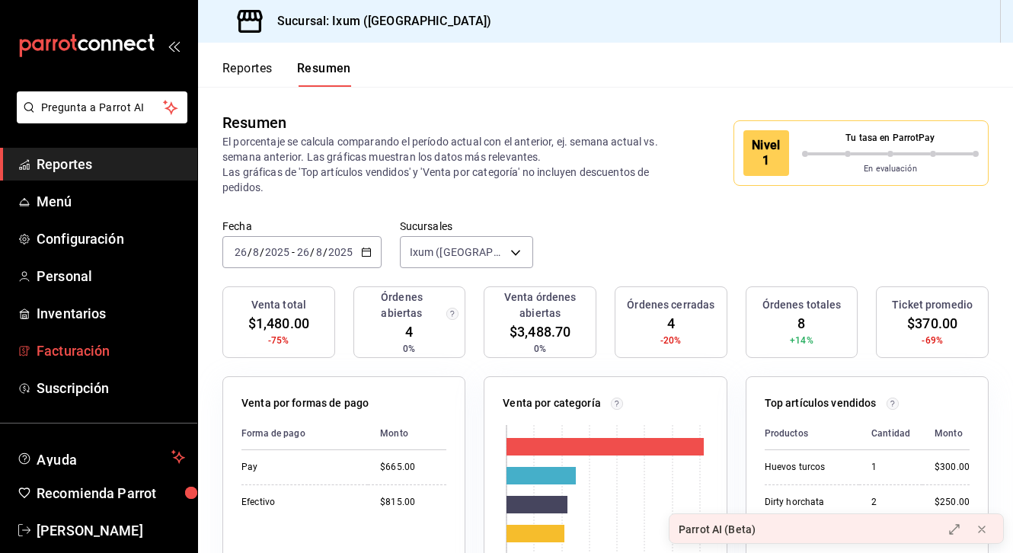
scroll to position [21, 0]
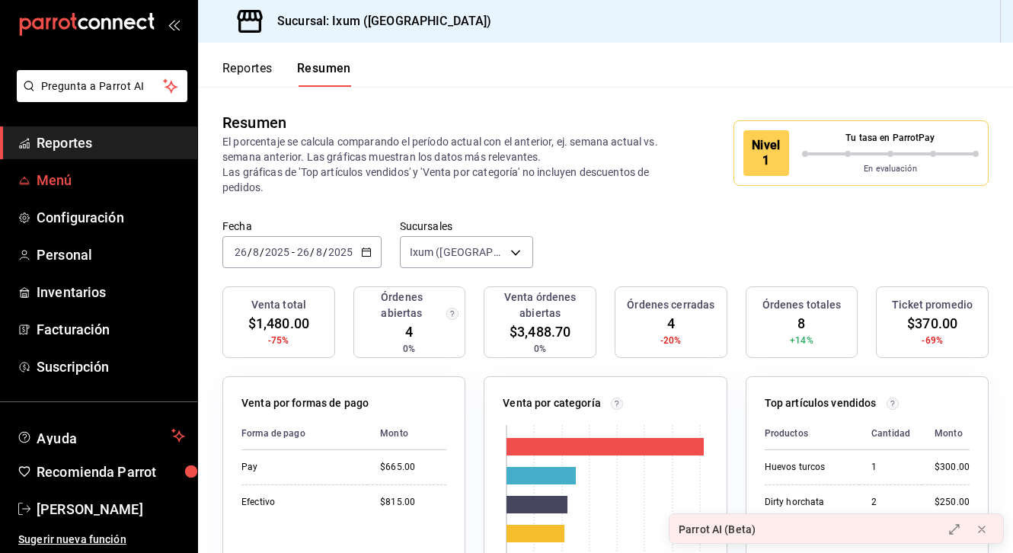
click at [48, 182] on span "Menú" at bounding box center [111, 180] width 149 height 21
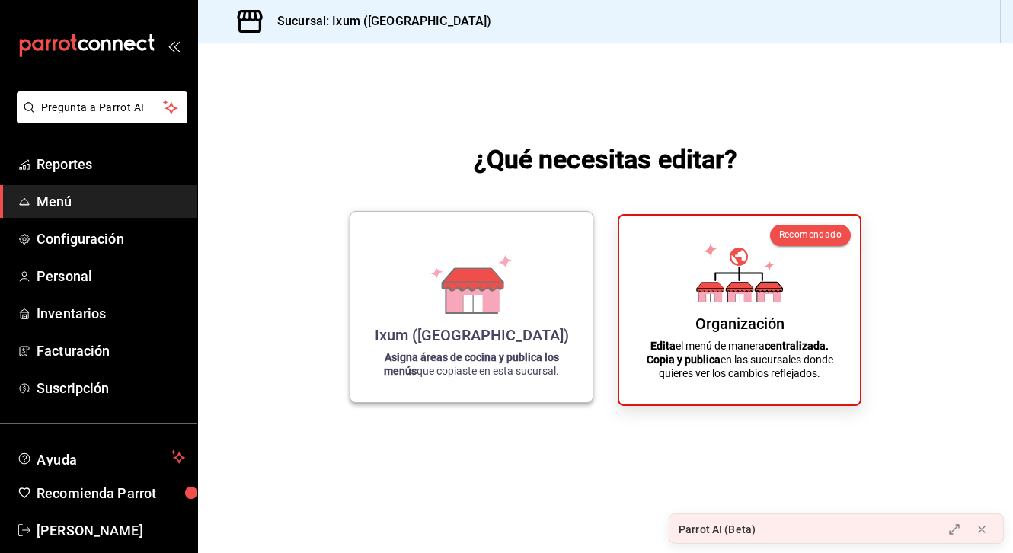
click at [446, 305] on icon at bounding box center [472, 296] width 53 height 33
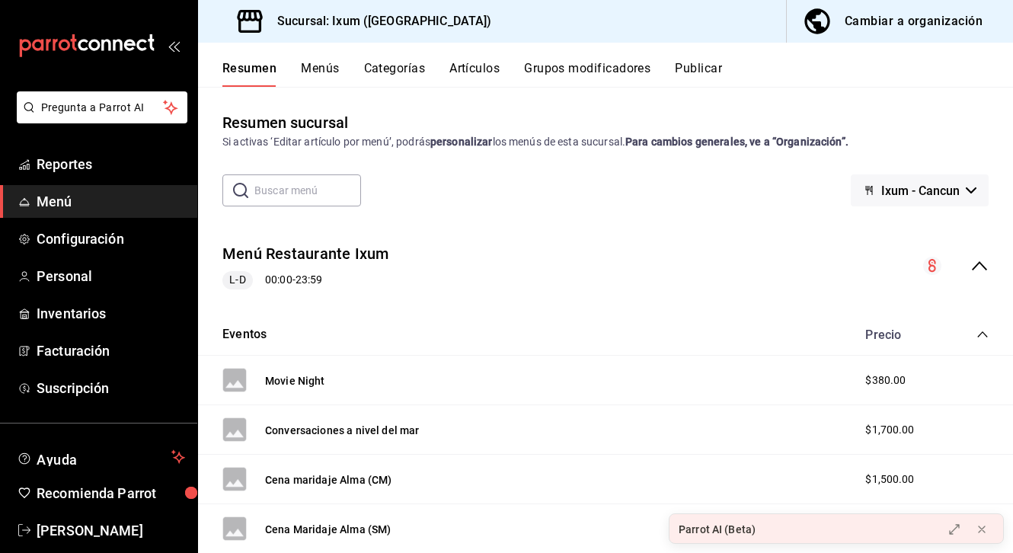
click at [318, 76] on button "Menús" at bounding box center [320, 74] width 38 height 26
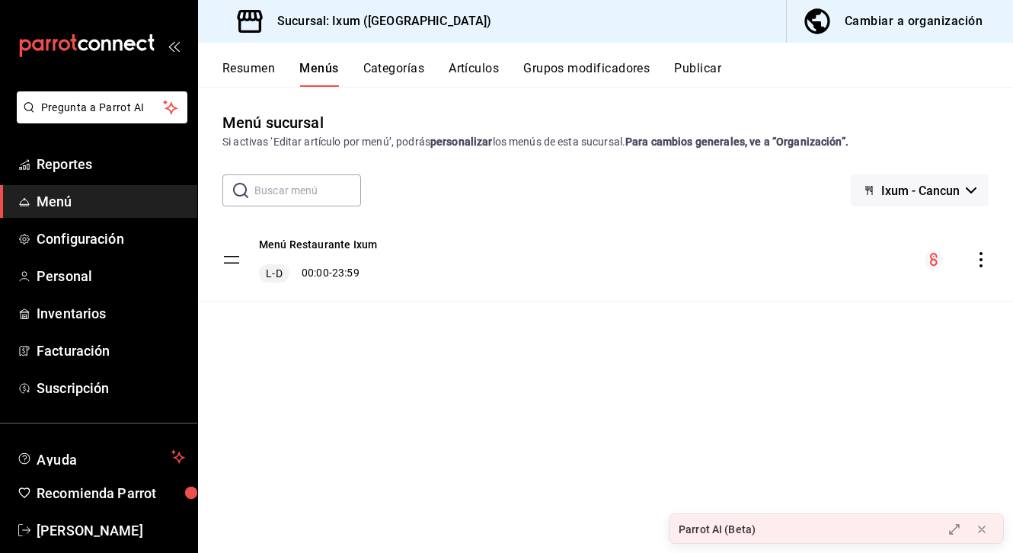
click at [391, 76] on button "Categorías" at bounding box center [394, 74] width 62 height 26
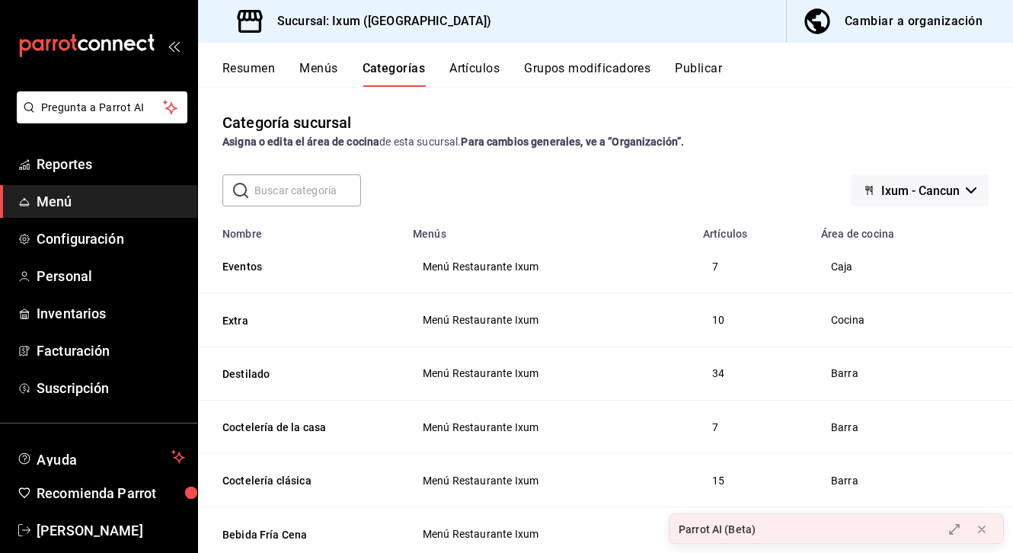
click at [315, 67] on button "Menús" at bounding box center [318, 74] width 38 height 26
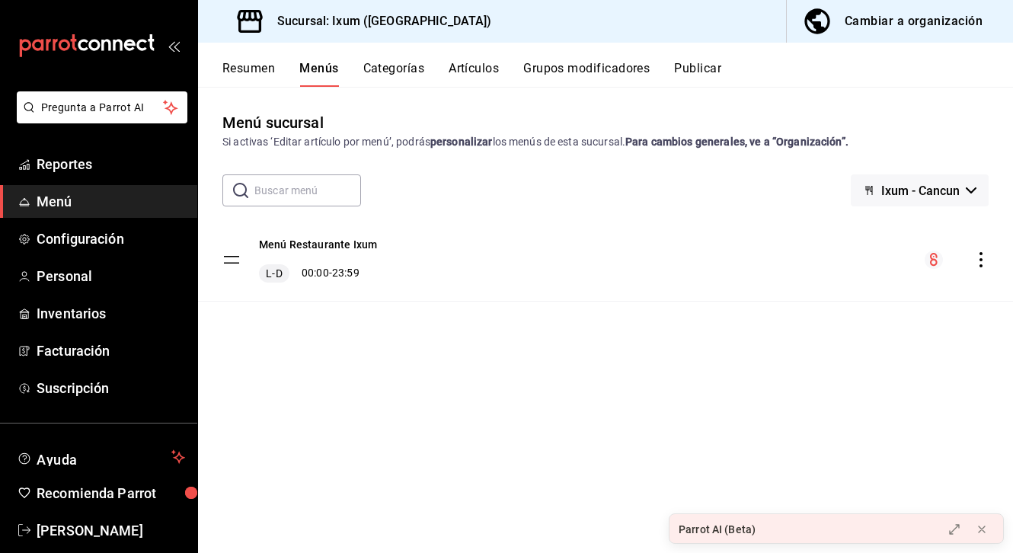
click at [232, 260] on tbody "Menú Restaurante Ixum L-D 00:00 - 23:59" at bounding box center [605, 260] width 815 height 83
click at [252, 70] on button "Resumen" at bounding box center [248, 74] width 53 height 26
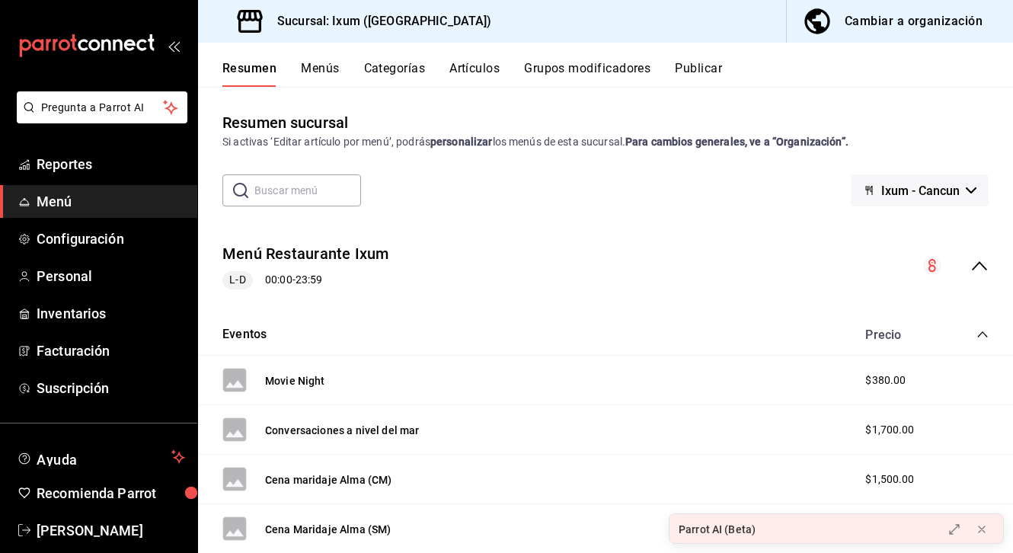
click at [711, 71] on button "Publicar" at bounding box center [698, 74] width 47 height 26
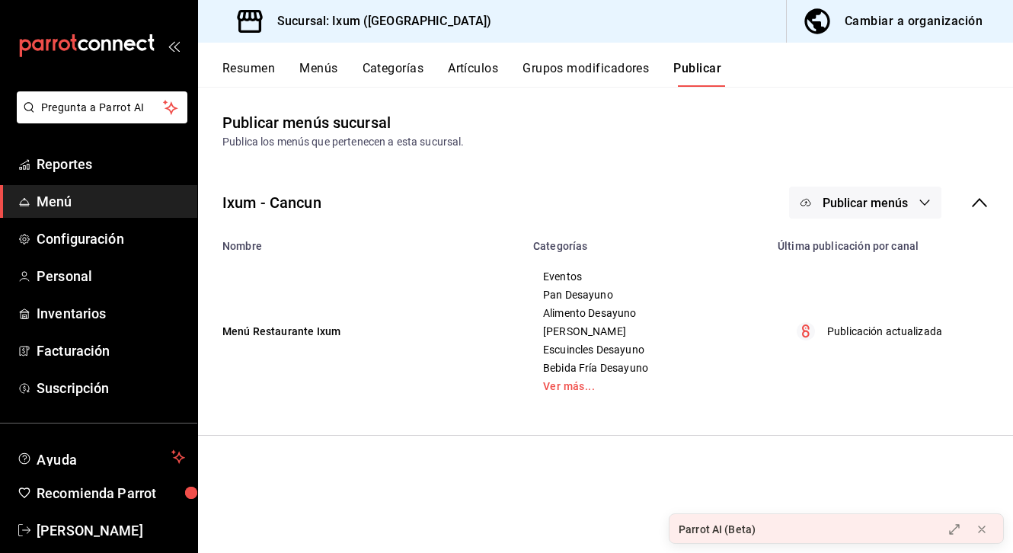
click at [257, 20] on icon at bounding box center [249, 21] width 25 height 23
click at [723, 22] on icon "button" at bounding box center [816, 20] width 25 height 25
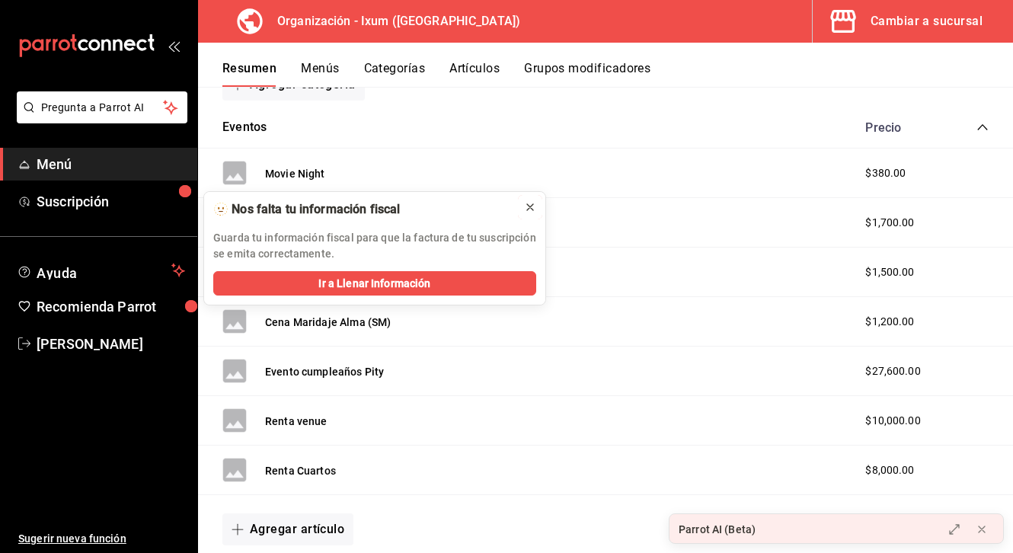
click at [532, 201] on icon at bounding box center [530, 207] width 12 height 12
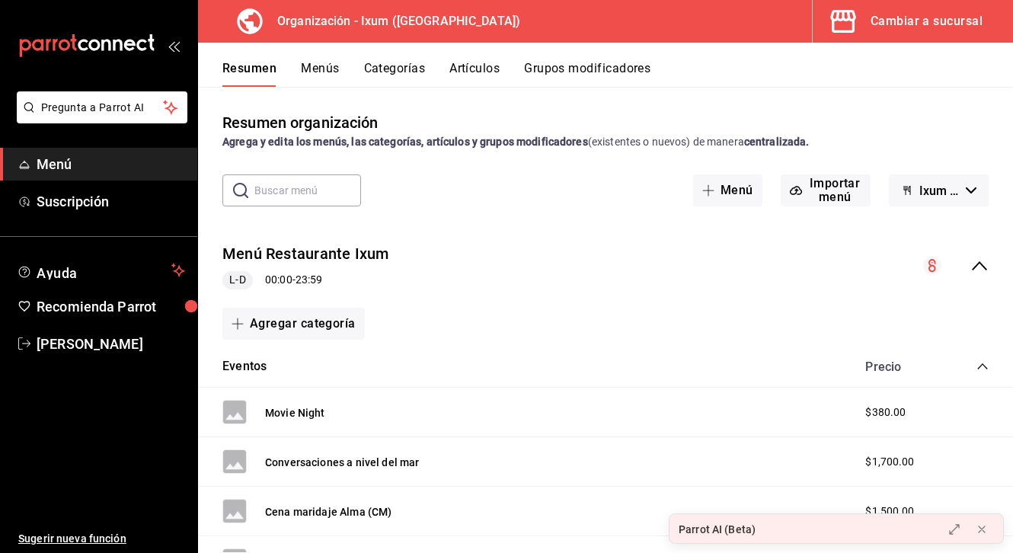
click at [723, 11] on div "Cambiar a sucursal" at bounding box center [926, 21] width 112 height 21
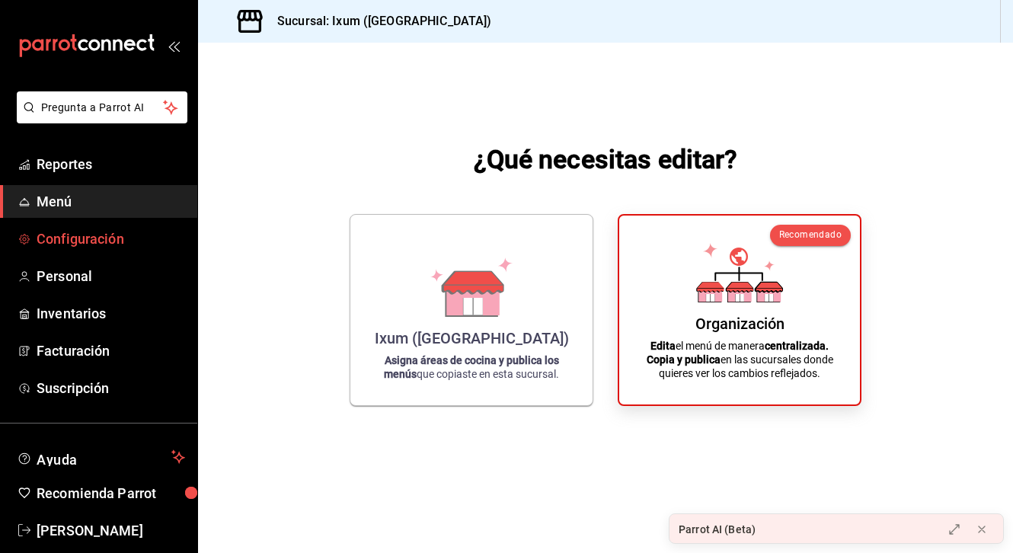
click at [56, 235] on span "Configuración" at bounding box center [111, 238] width 149 height 21
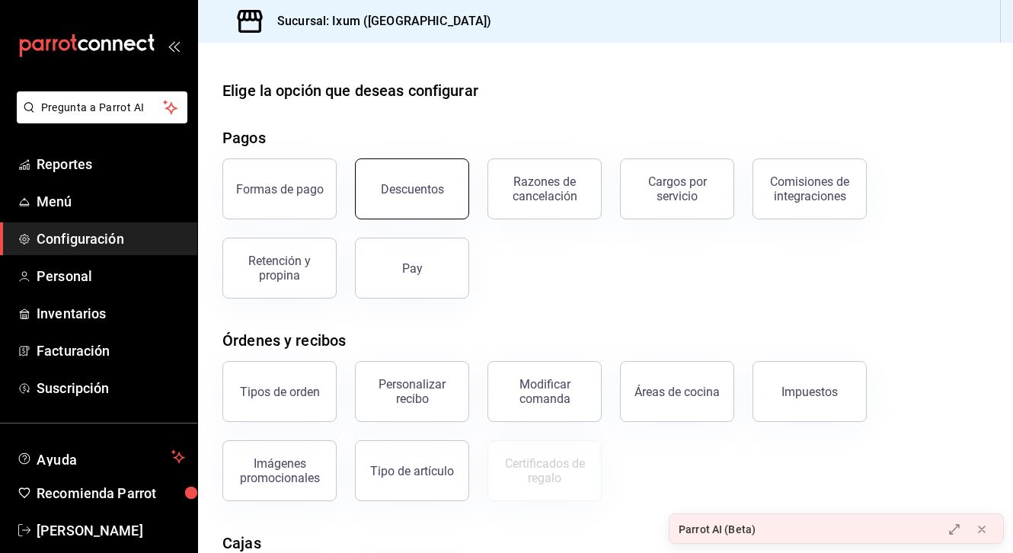
click at [424, 208] on button "Descuentos" at bounding box center [412, 188] width 114 height 61
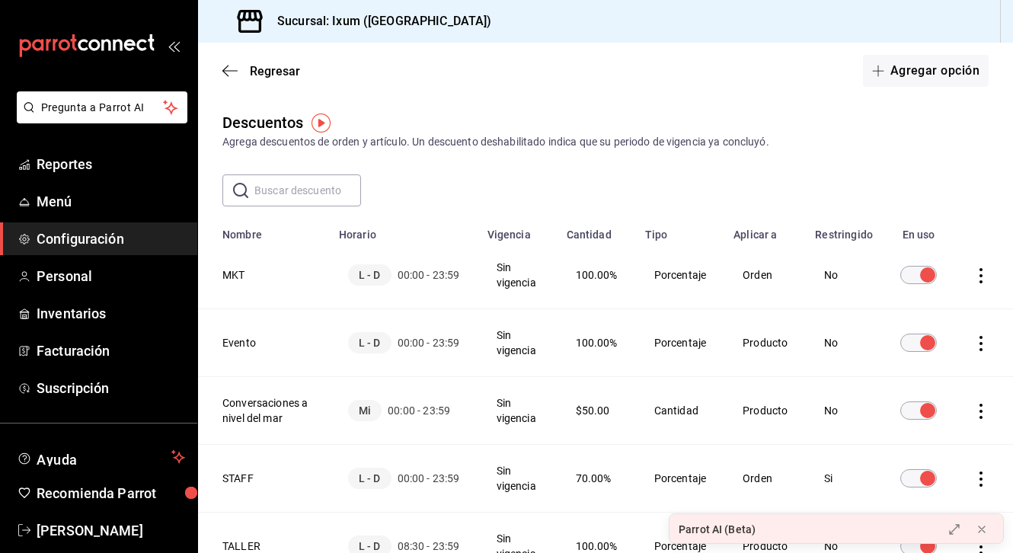
click at [304, 126] on div "Descuentos Agrega descuentos de orden y artículo. Un descuento deshabilitado in…" at bounding box center [605, 130] width 815 height 39
click at [312, 126] on img "button" at bounding box center [320, 122] width 19 height 19
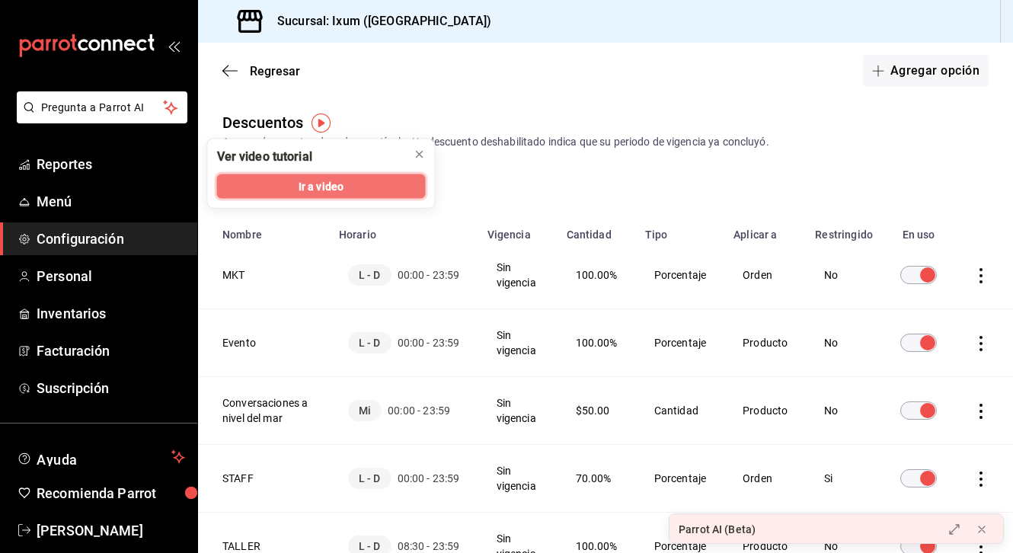
click at [334, 186] on span "Ir a video" at bounding box center [321, 186] width 45 height 16
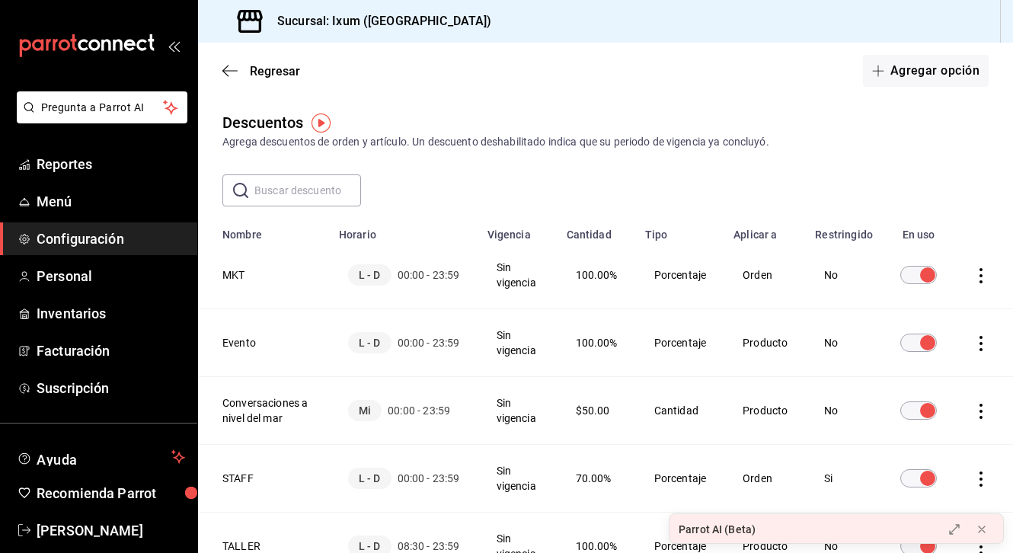
click at [417, 266] on div "L - D 00:00 - 23:59" at bounding box center [404, 274] width 112 height 21
click at [723, 274] on icon "actions" at bounding box center [980, 275] width 15 height 15
click at [723, 199] on div at bounding box center [506, 276] width 1013 height 553
click at [82, 111] on span "Pregunta a Parrot AI" at bounding box center [102, 108] width 121 height 16
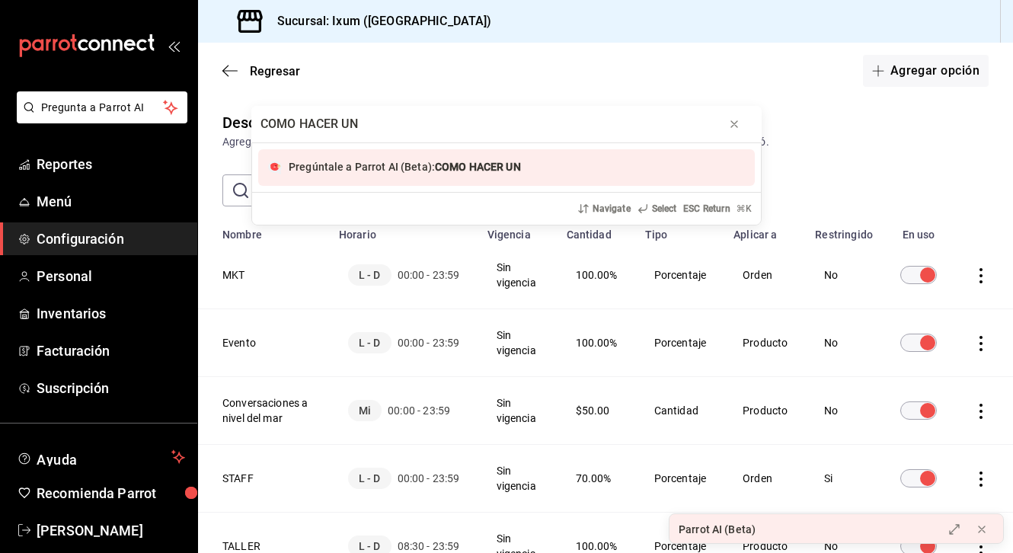
type input "COMO HACER UN"
click at [94, 282] on div "COMO HACER UN Pregúntale a Parrot AI (Beta): COMO HACER UN Navigate Select ESC …" at bounding box center [506, 276] width 1013 height 553
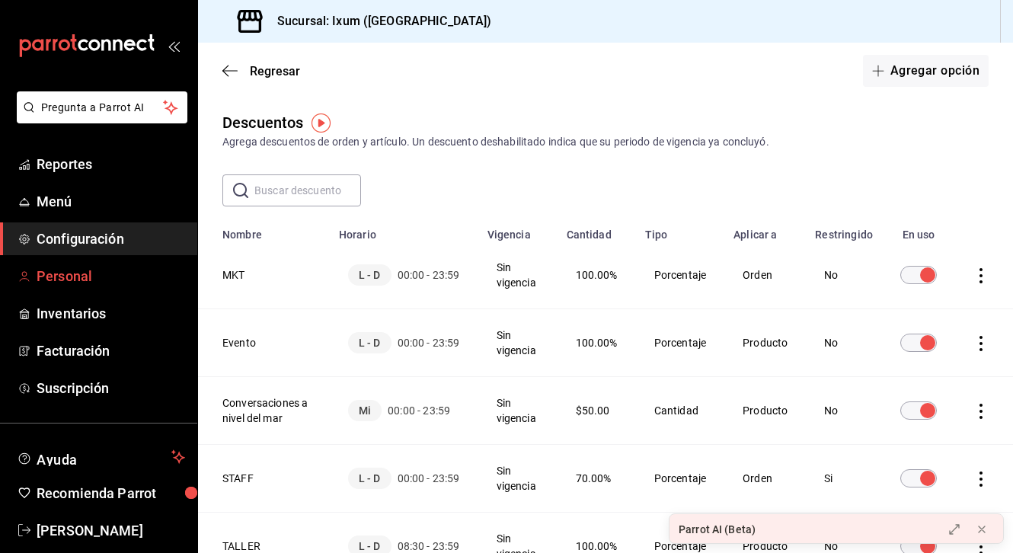
click at [67, 284] on span "Personal" at bounding box center [111, 276] width 149 height 21
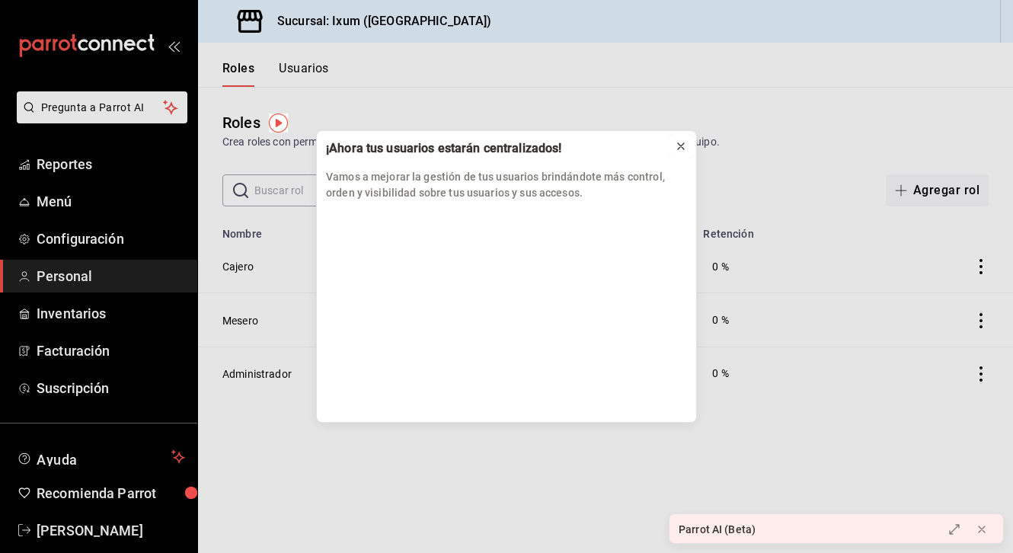
click at [685, 141] on icon at bounding box center [681, 146] width 12 height 12
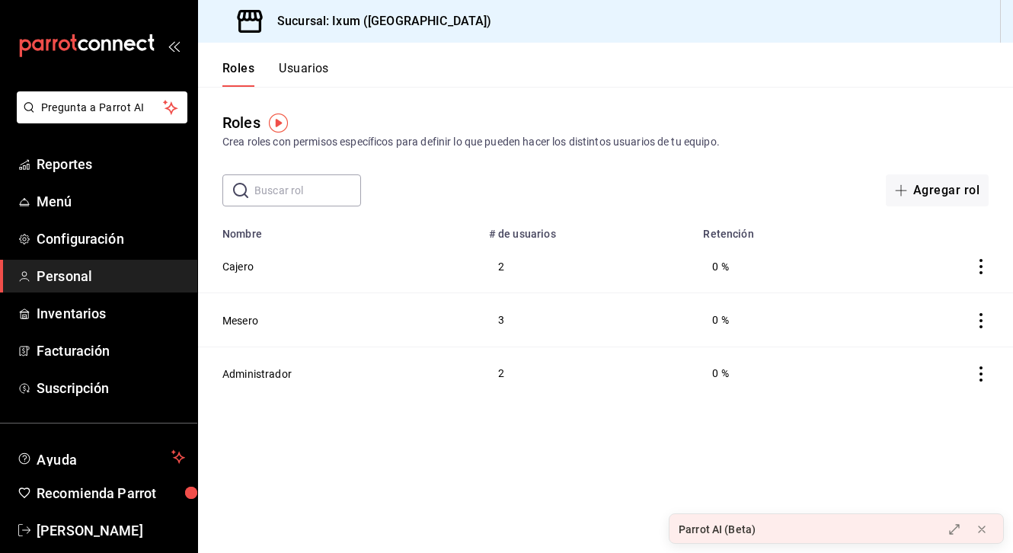
click at [303, 325] on td "Mesero" at bounding box center [339, 319] width 282 height 53
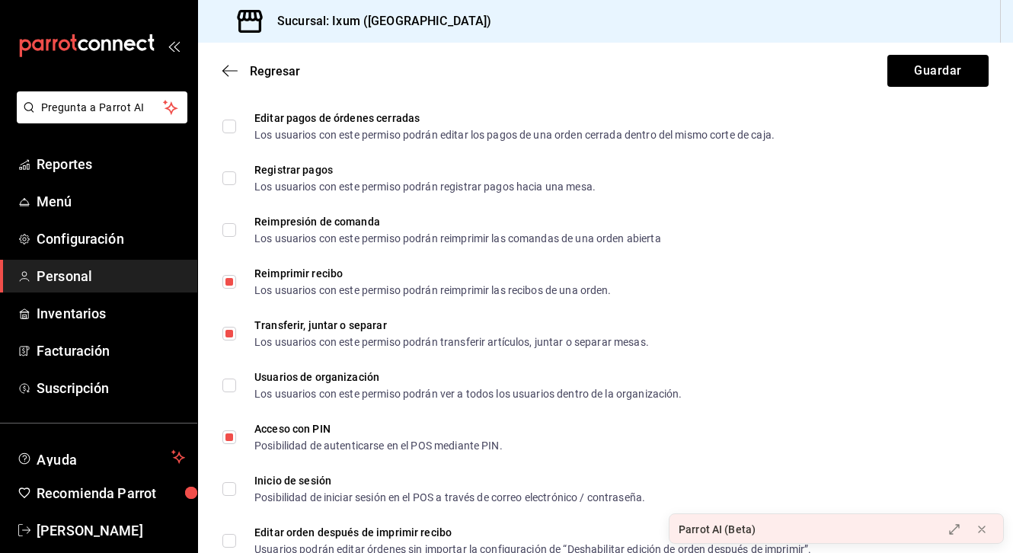
scroll to position [2715, 0]
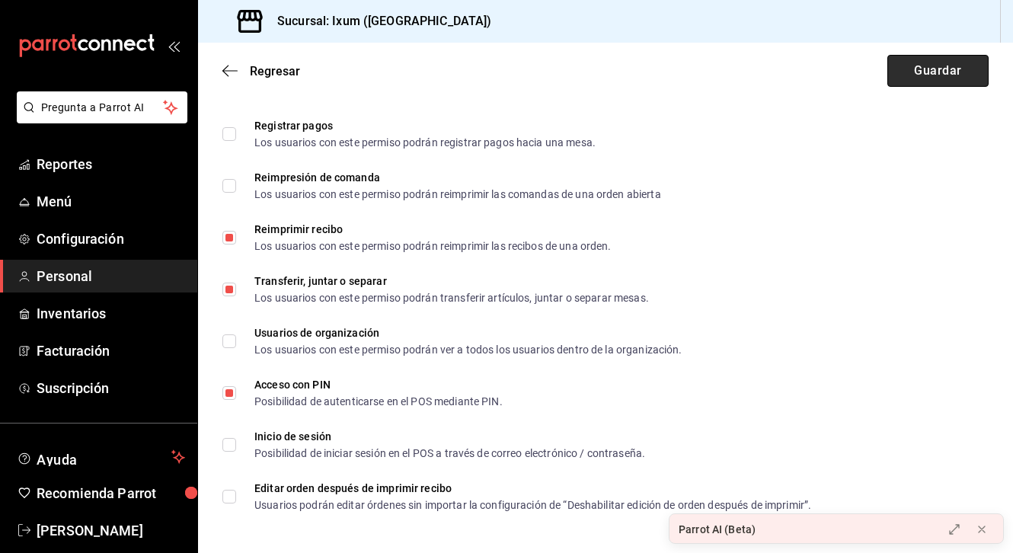
click at [723, 67] on button "Guardar" at bounding box center [937, 71] width 101 height 32
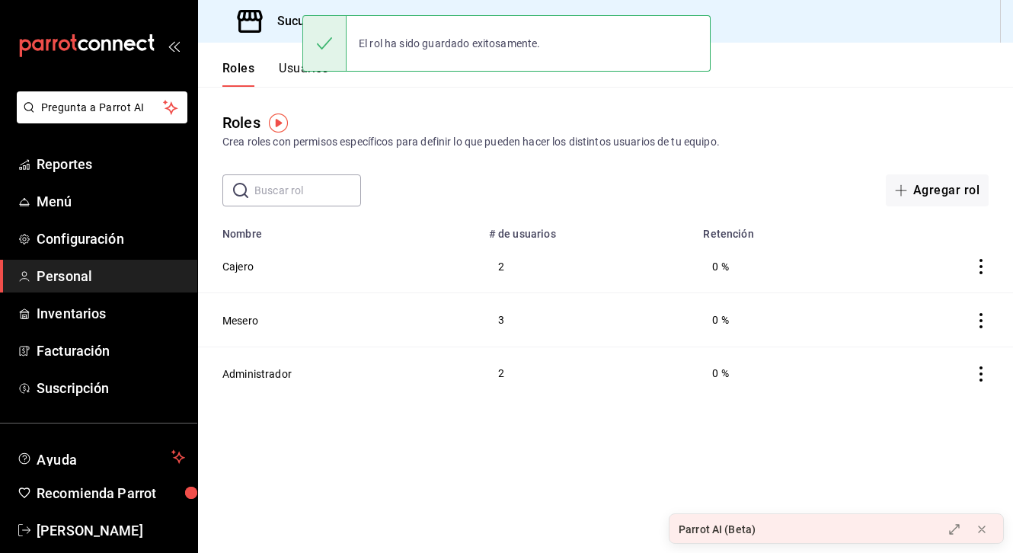
click at [285, 62] on button "Usuarios" at bounding box center [304, 74] width 50 height 26
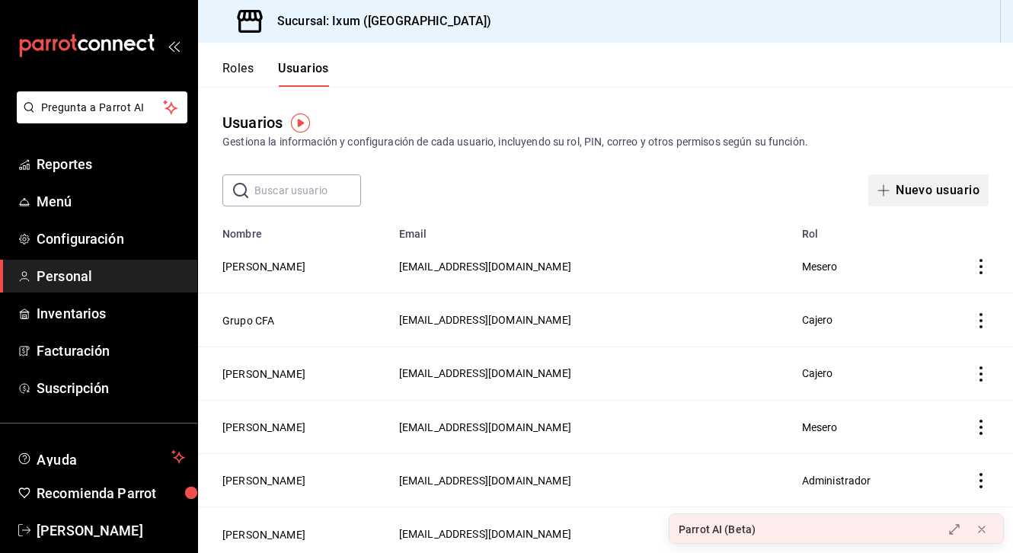
click at [723, 188] on button "Nuevo usuario" at bounding box center [928, 190] width 120 height 32
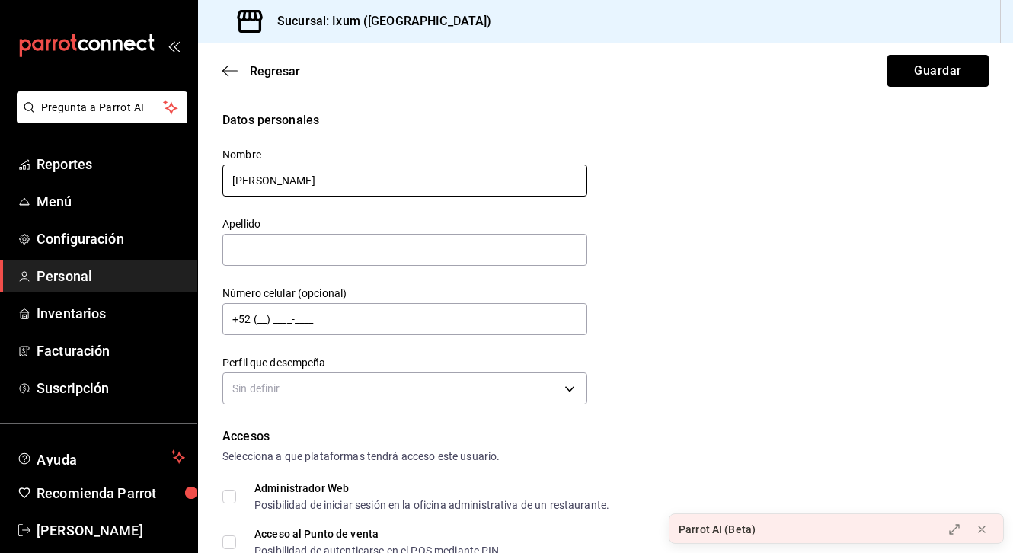
type input "[PERSON_NAME]"
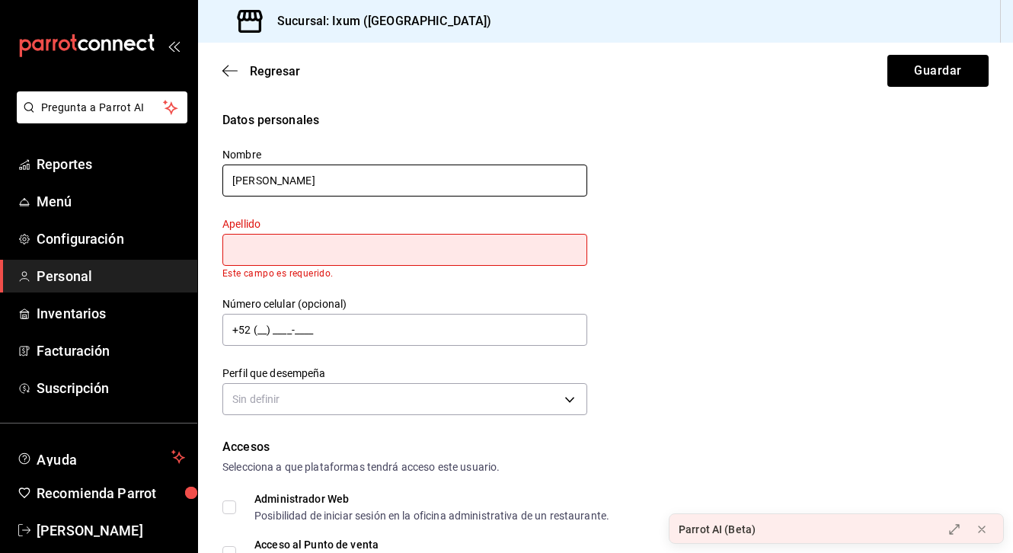
drag, startPoint x: 293, startPoint y: 180, endPoint x: 174, endPoint y: 180, distance: 119.6
click at [174, 180] on div "Pregunta a Parrot AI Reportes Menú Configuración Personal Inventarios Facturaci…" at bounding box center [506, 276] width 1013 height 553
click at [273, 254] on input "text" at bounding box center [404, 250] width 365 height 32
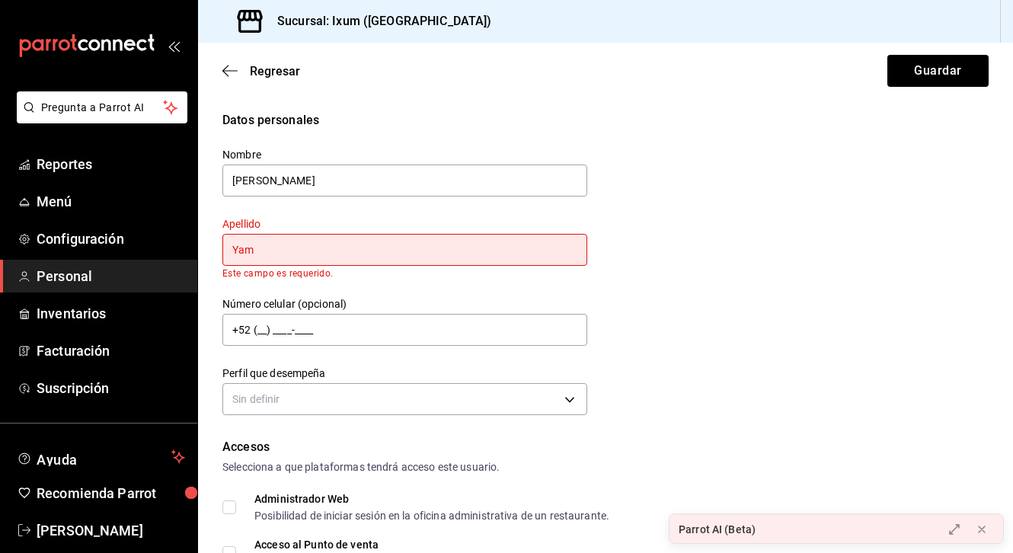
type input "Yam"
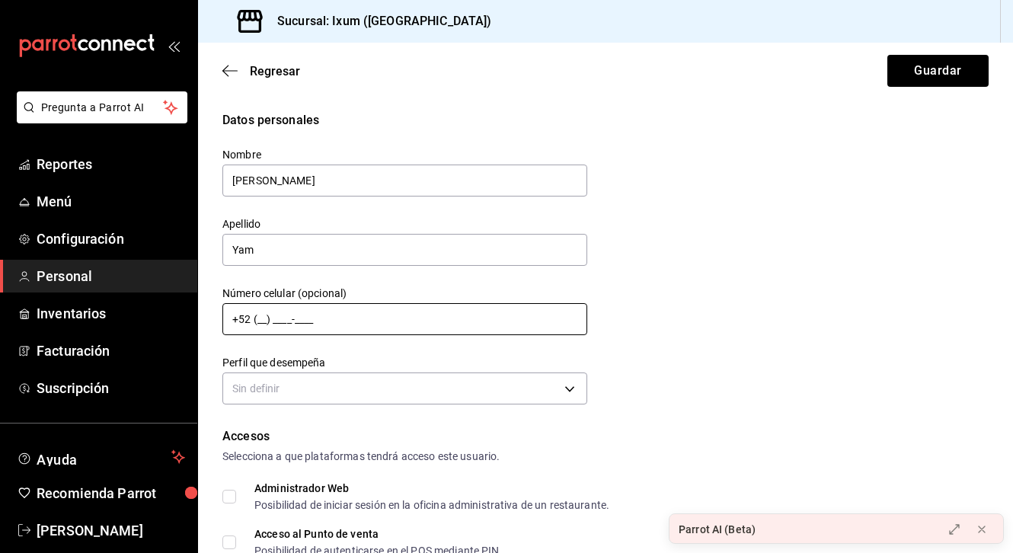
click at [327, 338] on div "Nombre [PERSON_NAME] Apellido Yam Número celular (opcional) +52 (__) ____-____ …" at bounding box center [395, 268] width 383 height 279
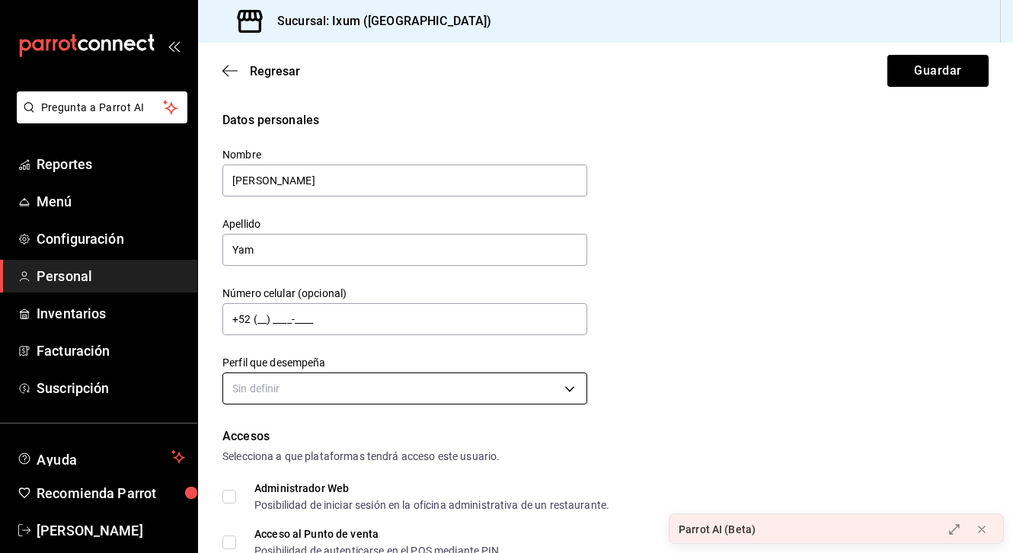
click at [324, 394] on body "Pregunta a Parrot AI Reportes Menú Configuración Personal Inventarios Facturaci…" at bounding box center [506, 276] width 1013 height 553
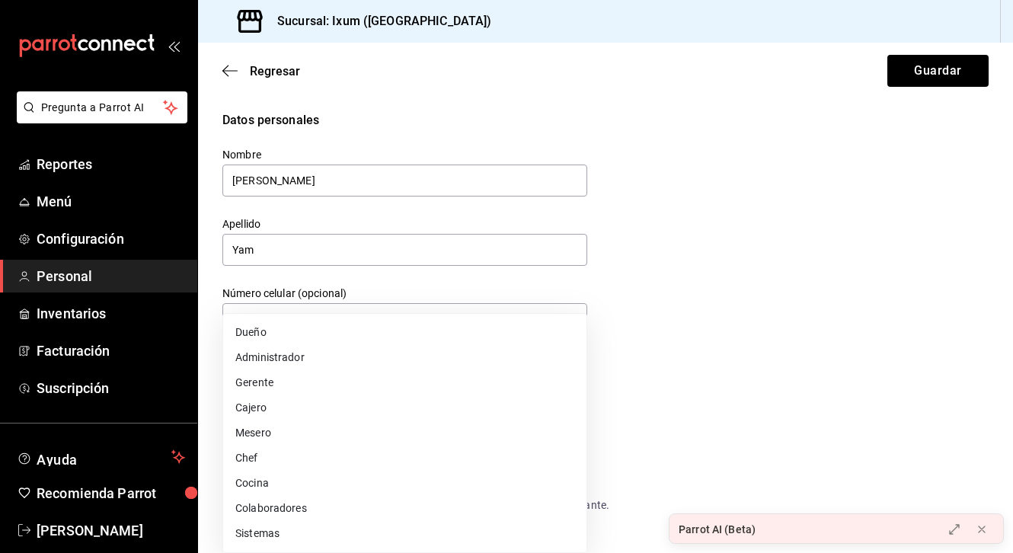
click at [302, 430] on li "Mesero" at bounding box center [404, 432] width 363 height 25
type input "WAITER"
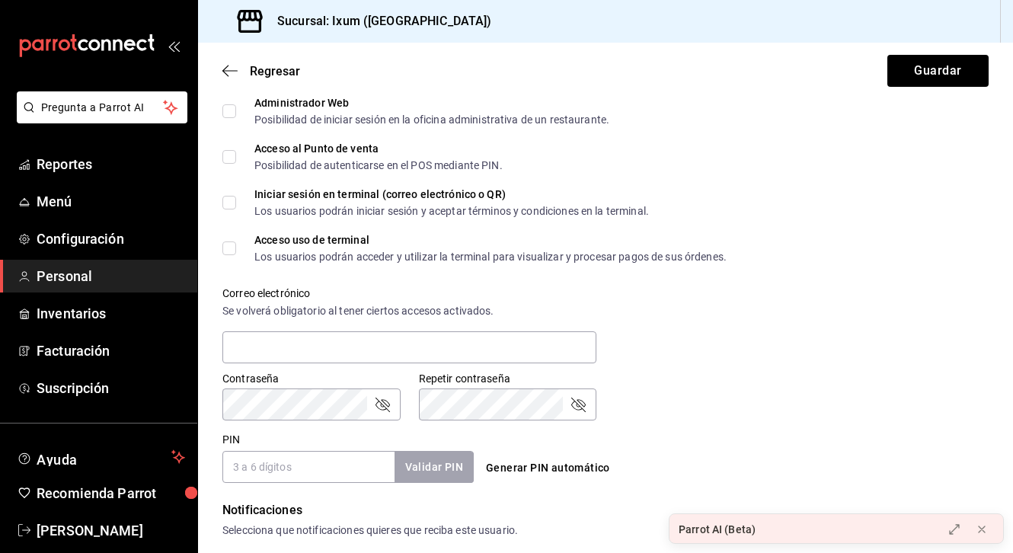
scroll to position [387, 0]
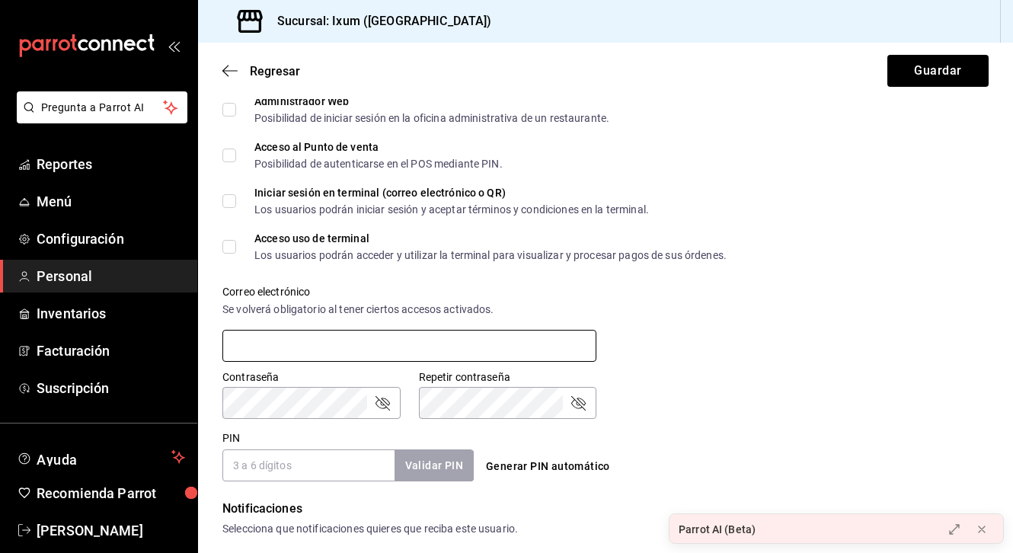
click at [305, 357] on input "text" at bounding box center [409, 346] width 374 height 32
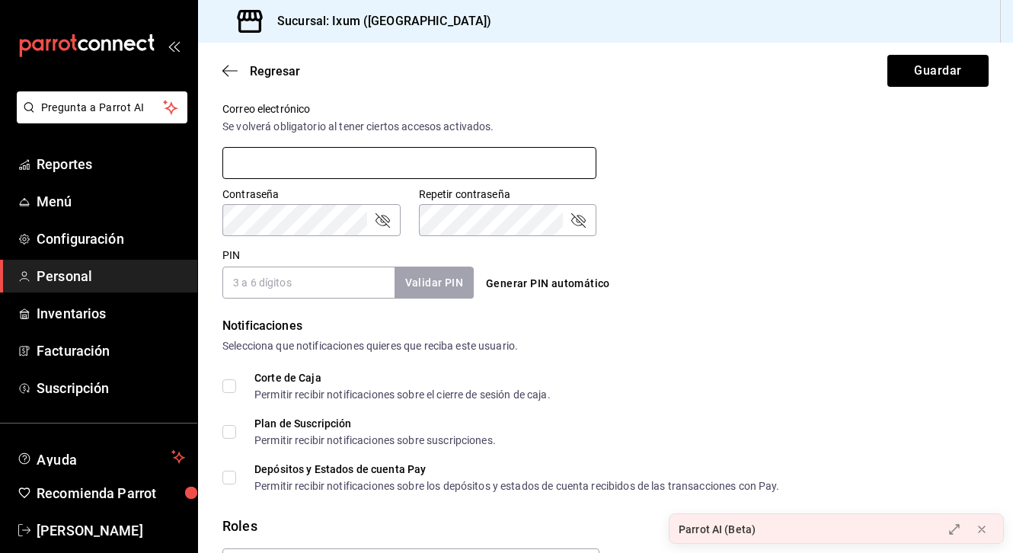
scroll to position [664, 0]
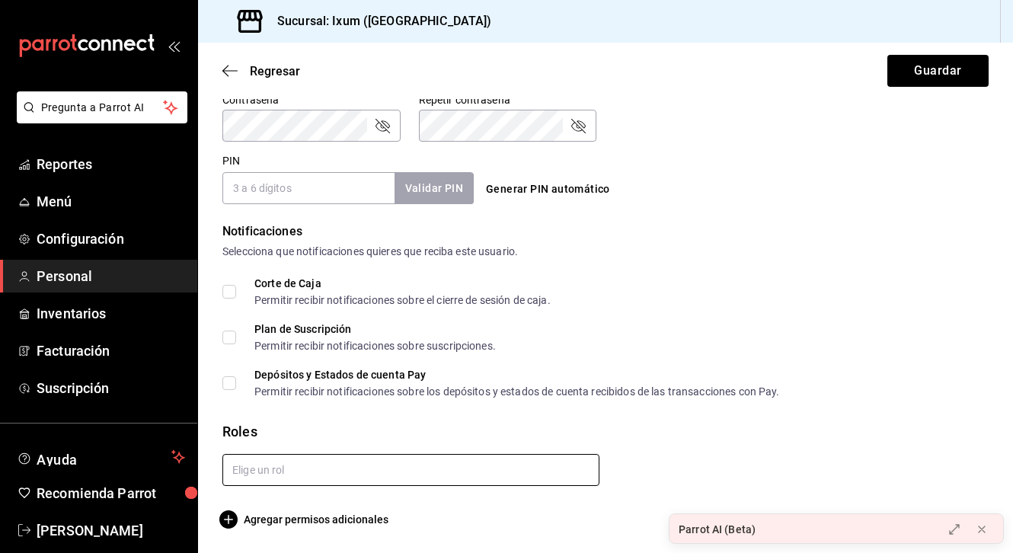
click at [286, 465] on input "text" at bounding box center [410, 470] width 377 height 32
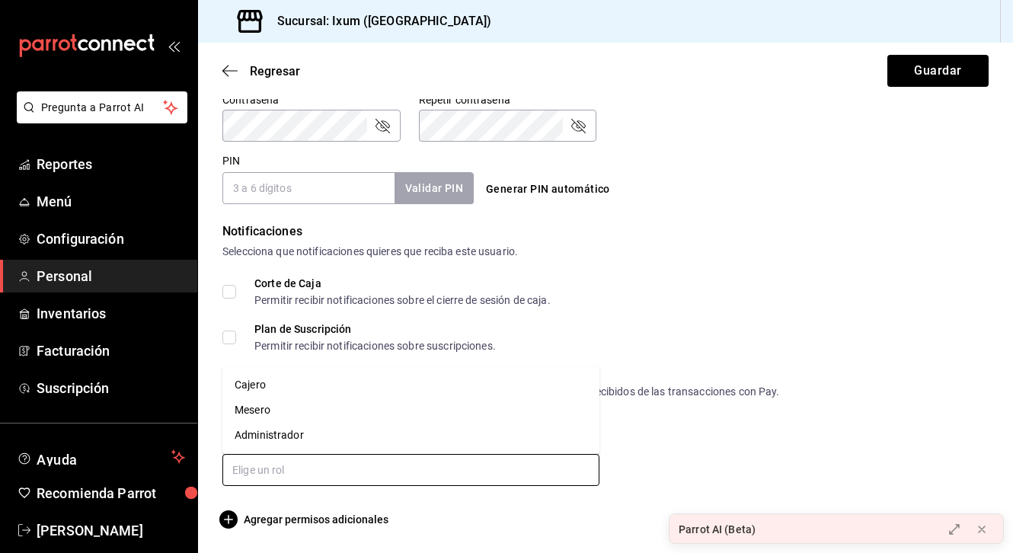
click at [268, 412] on li "Mesero" at bounding box center [410, 410] width 377 height 25
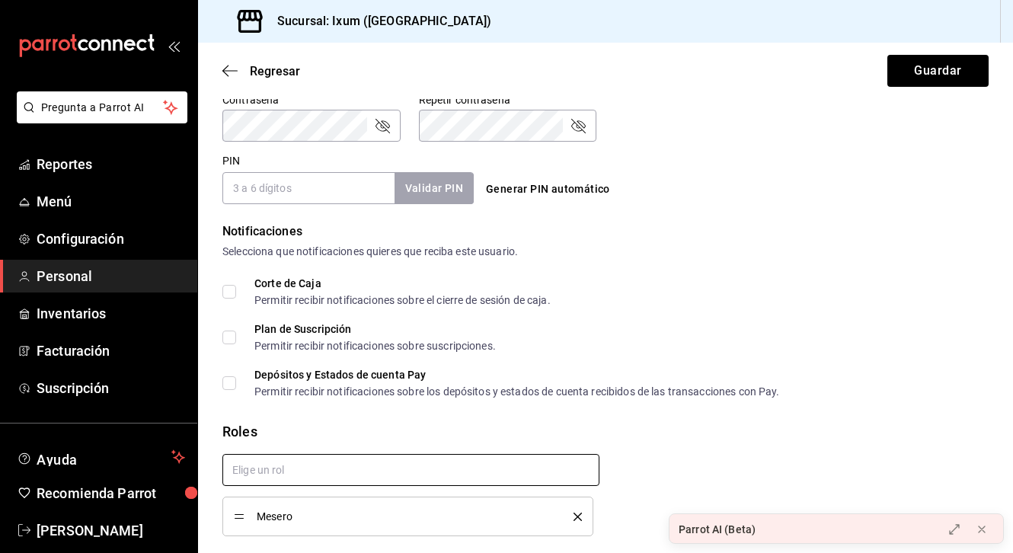
checkbox input "true"
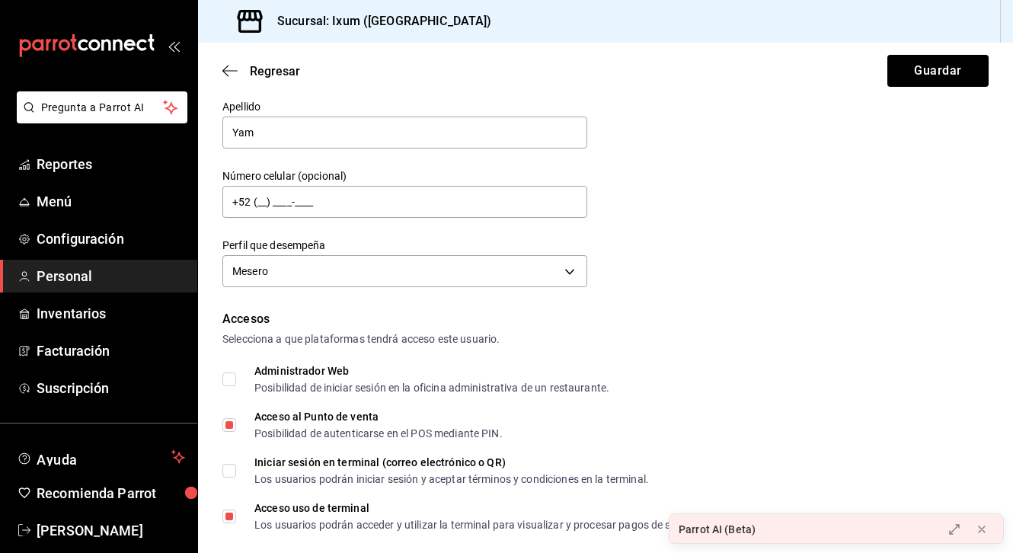
scroll to position [0, 0]
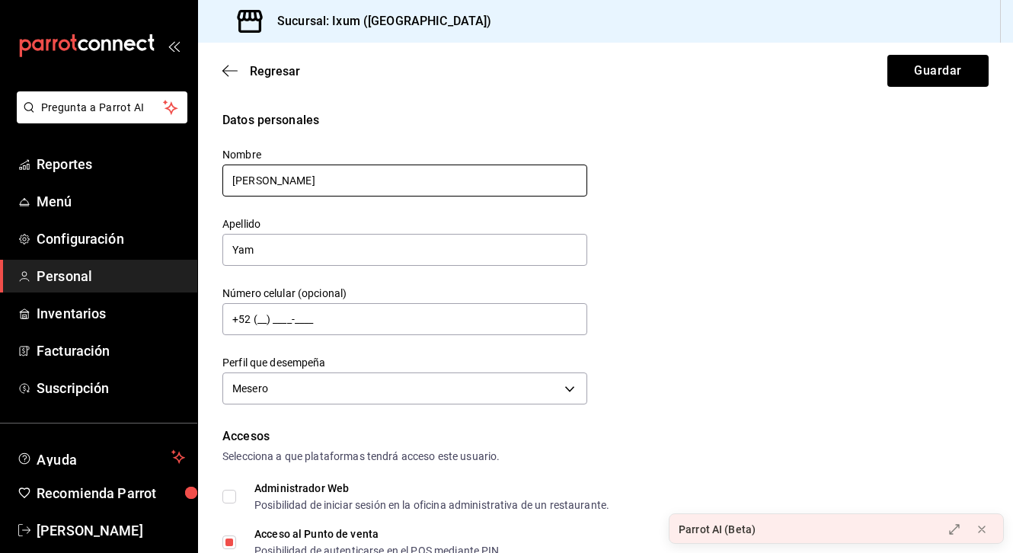
click at [295, 186] on input "[PERSON_NAME]" at bounding box center [404, 180] width 365 height 32
drag, startPoint x: 295, startPoint y: 186, endPoint x: 192, endPoint y: 183, distance: 103.6
click at [192, 183] on div "Pregunta a Parrot AI Reportes Menú Configuración Personal Inventarios Facturaci…" at bounding box center [506, 276] width 1013 height 553
type input "[PERSON_NAME]"
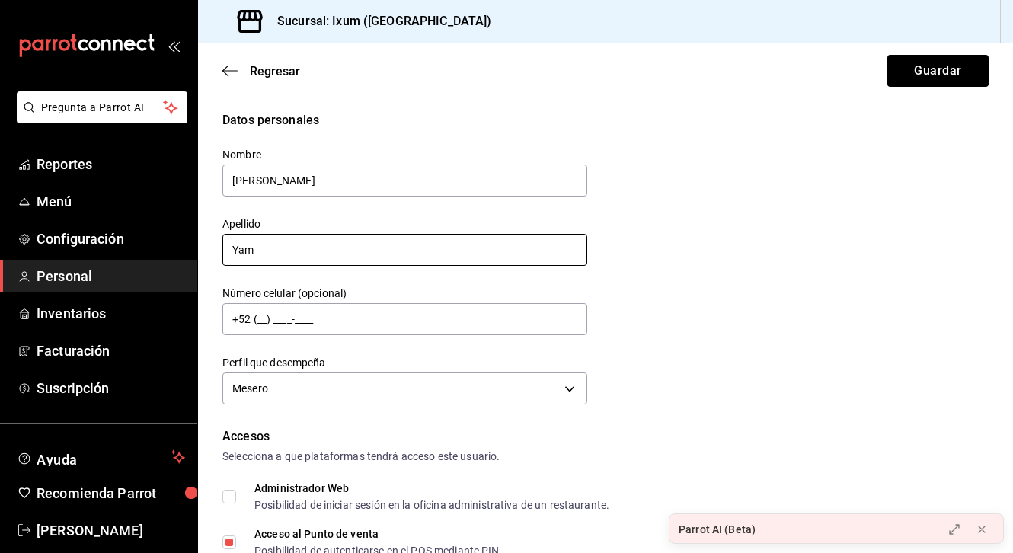
drag, startPoint x: 276, startPoint y: 254, endPoint x: 197, endPoint y: 254, distance: 79.2
click at [197, 254] on div "Pregunta a Parrot AI Reportes Menú Configuración Personal Inventarios Facturaci…" at bounding box center [506, 276] width 1013 height 553
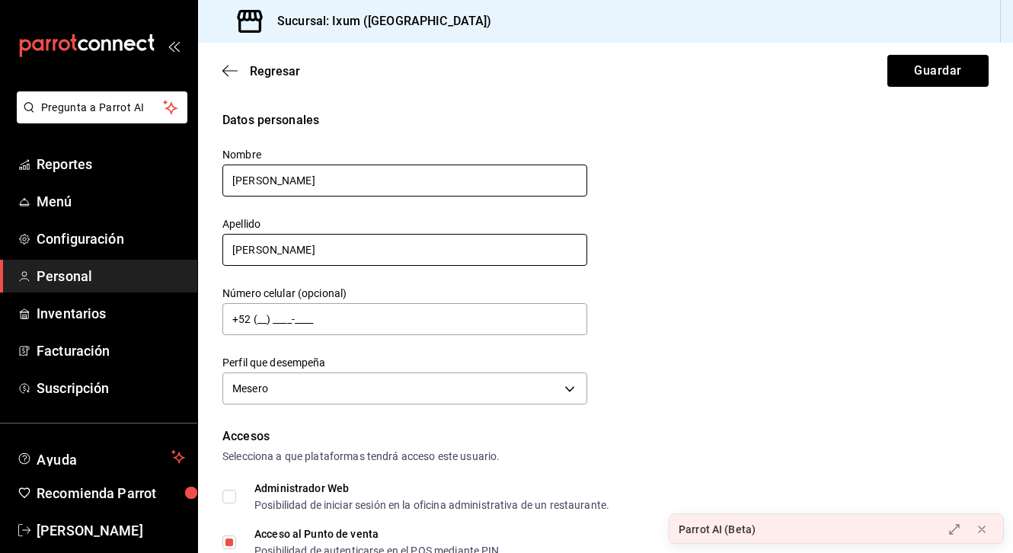
type input "[PERSON_NAME]"
drag, startPoint x: 274, startPoint y: 179, endPoint x: 182, endPoint y: 171, distance: 92.5
click at [182, 171] on div "Pregunta a Parrot AI Reportes Menú Configuración Personal Inventarios Facturaci…" at bounding box center [506, 276] width 1013 height 553
type input "Yam"
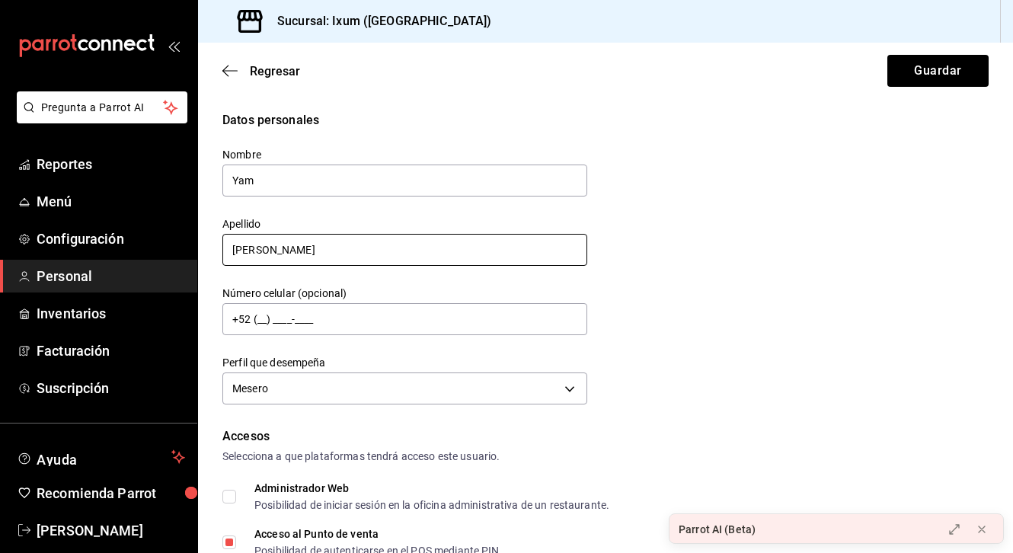
click at [310, 260] on input "[PERSON_NAME]" at bounding box center [404, 250] width 365 height 32
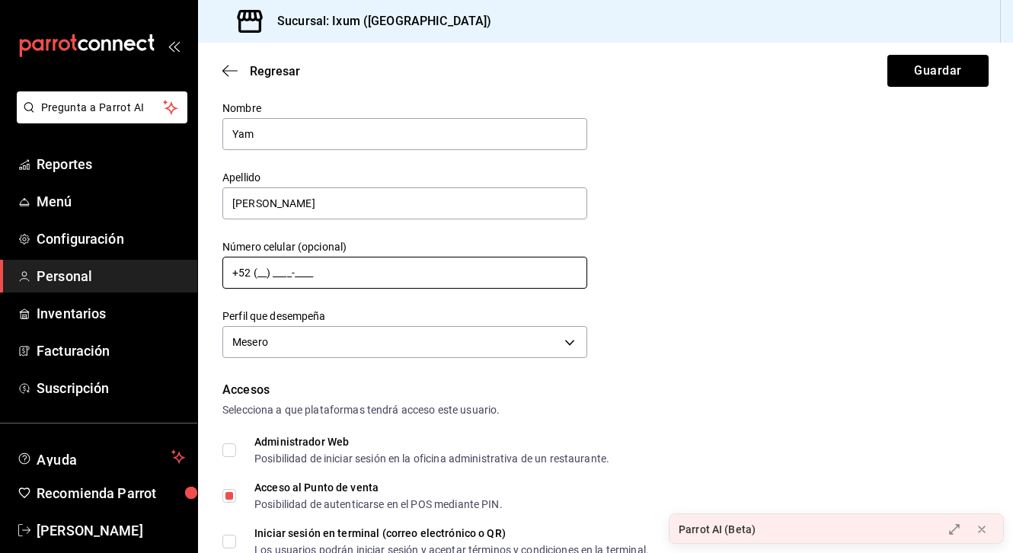
click at [268, 274] on input "+52 (__) ____-____" at bounding box center [404, 273] width 365 height 32
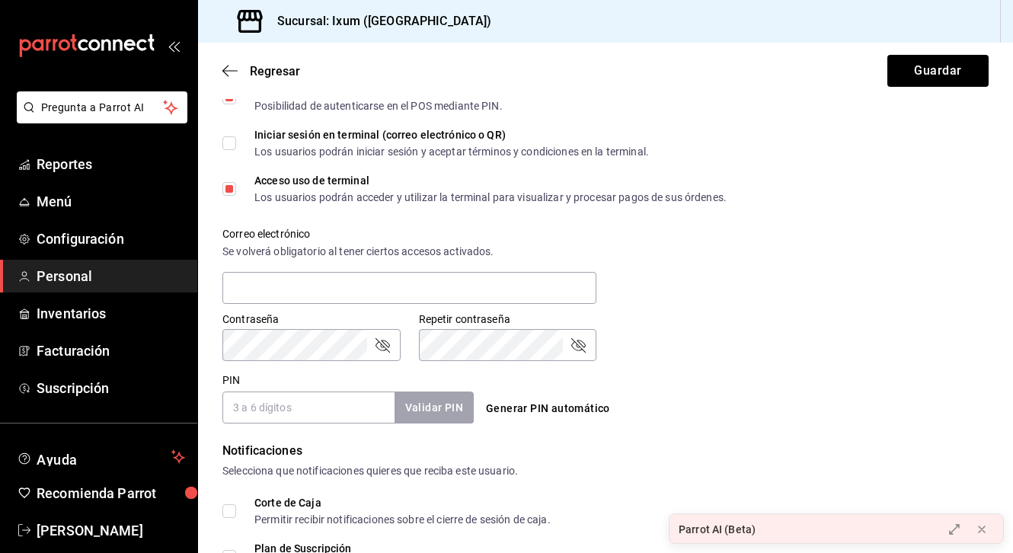
scroll to position [493, 0]
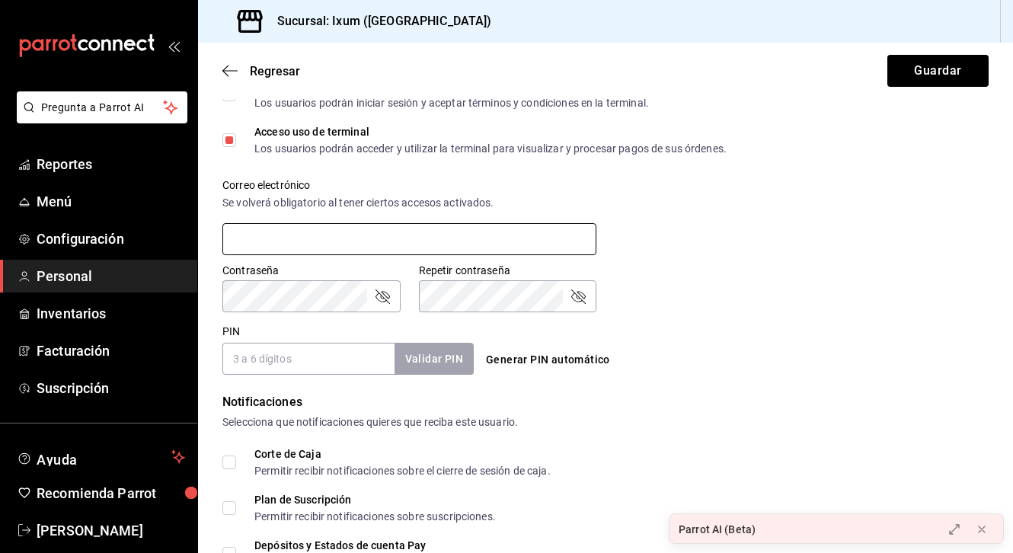
type input "[PHONE_NUMBER]"
click at [268, 241] on input "text" at bounding box center [409, 239] width 374 height 32
